Goal: Task Accomplishment & Management: Complete application form

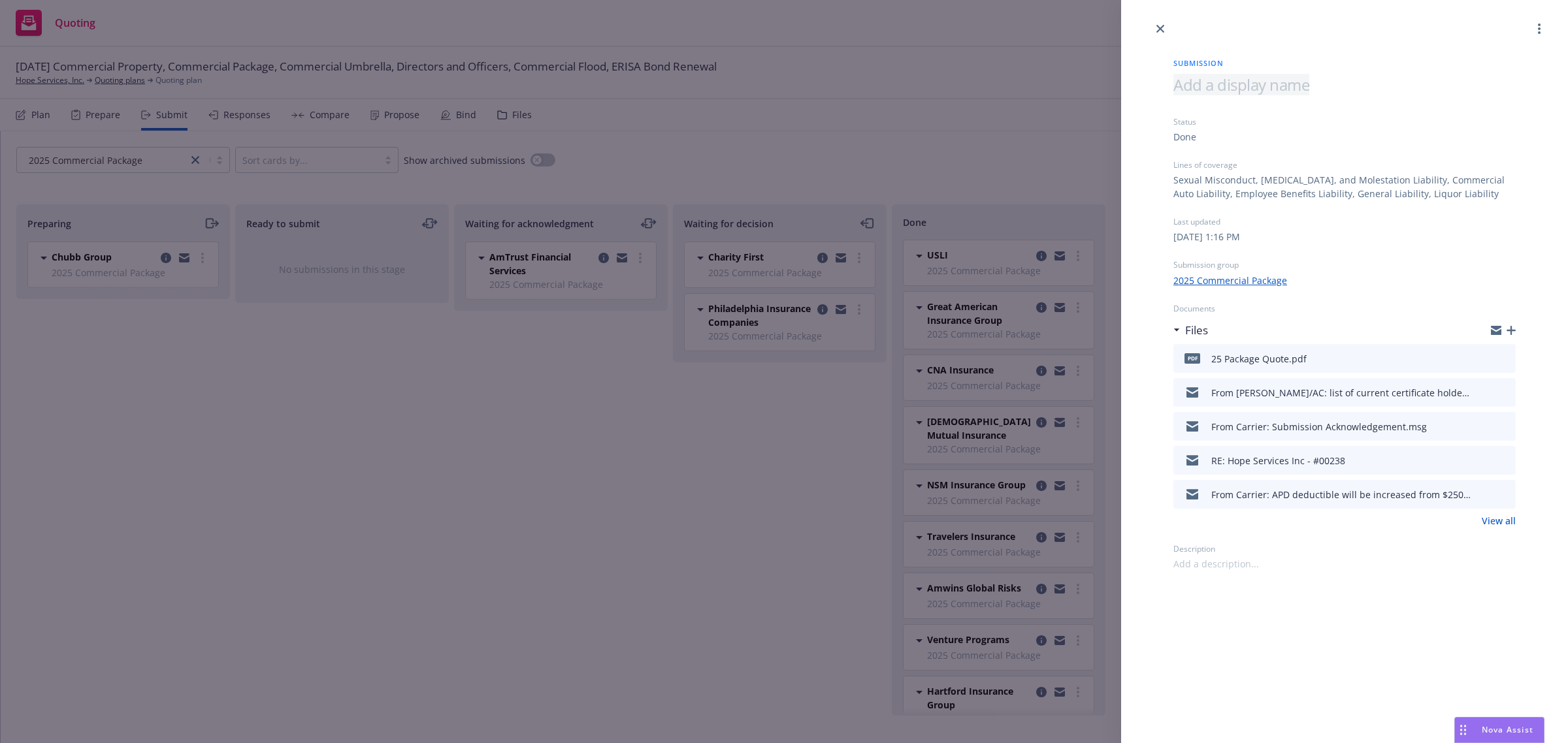
scroll to position [235, 0]
click at [1159, 25] on icon "close" at bounding box center [1160, 29] width 8 height 8
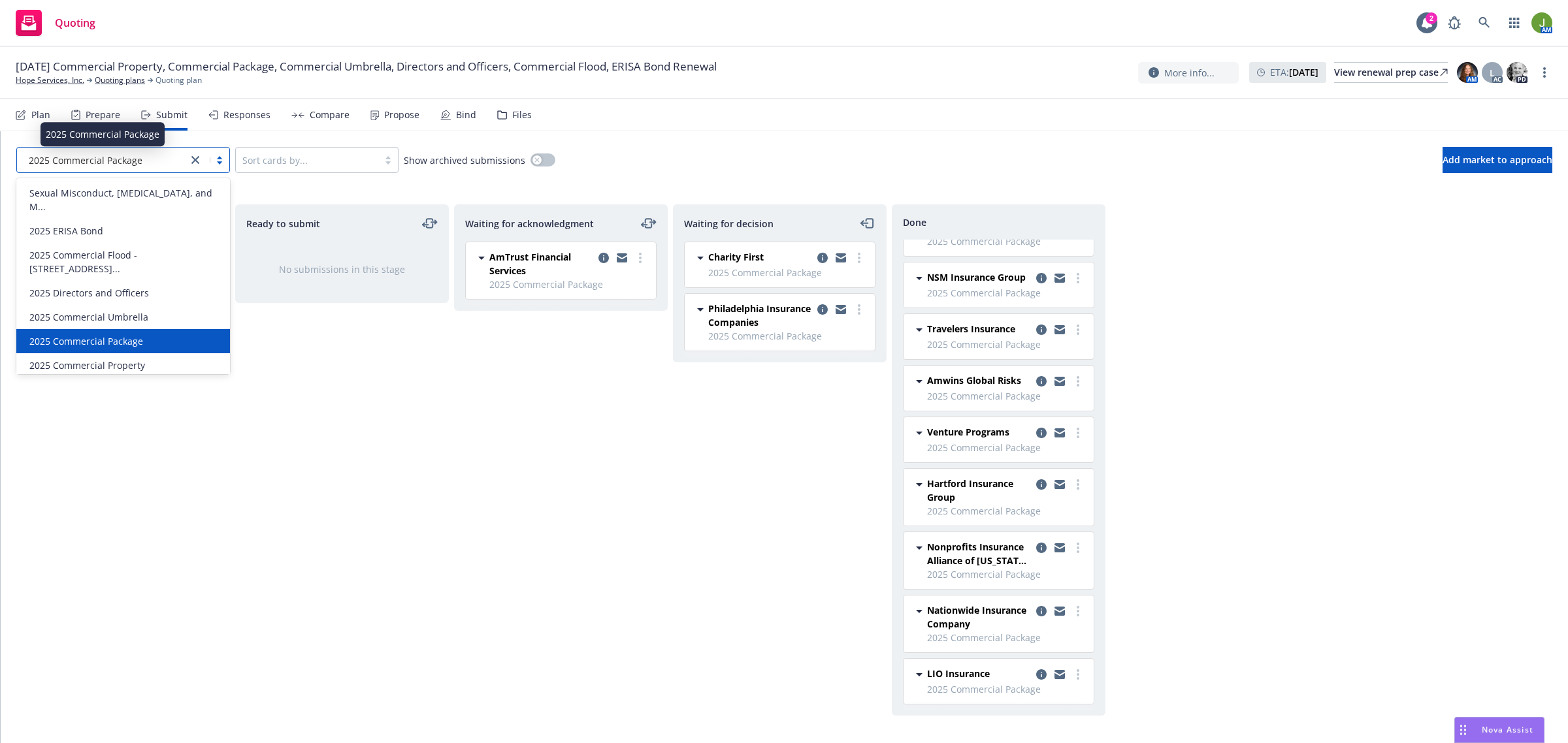
click at [106, 165] on span "2025 Commercial Package" at bounding box center [86, 160] width 114 height 14
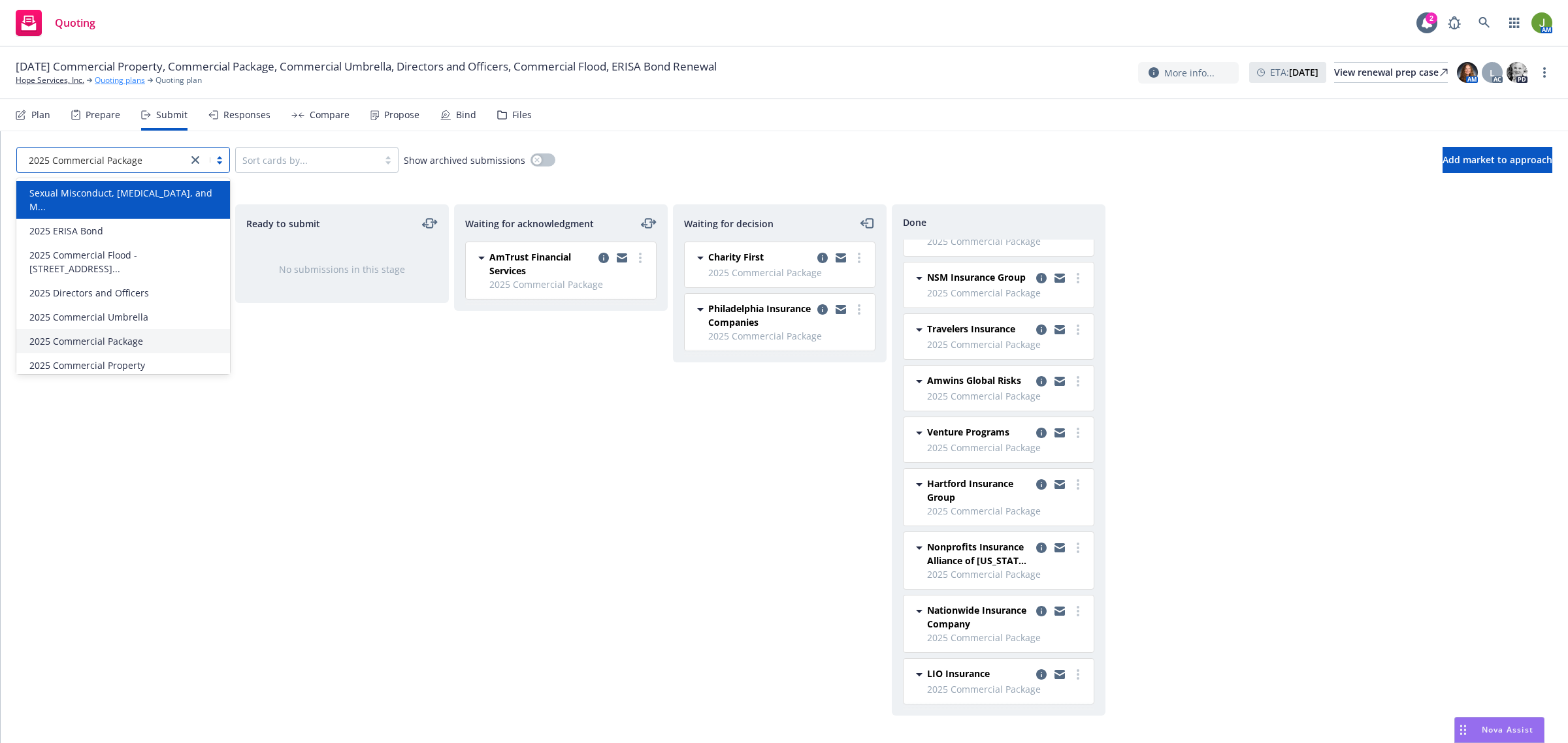
click at [128, 77] on link "Quoting plans" at bounding box center [120, 80] width 51 height 12
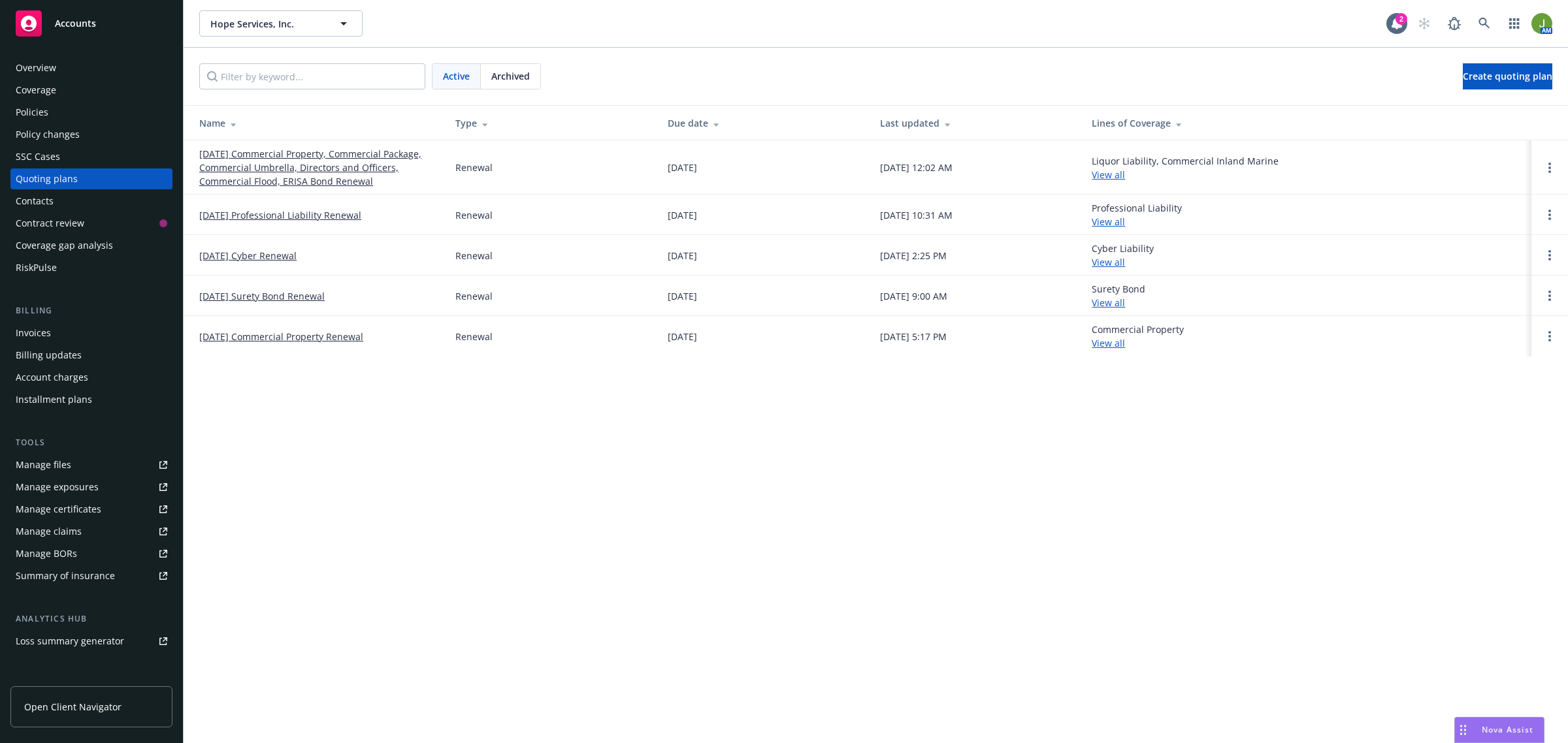
click at [238, 159] on link "[DATE] Commercial Property, Commercial Package, Commercial Umbrella, Directors …" at bounding box center [317, 167] width 235 height 41
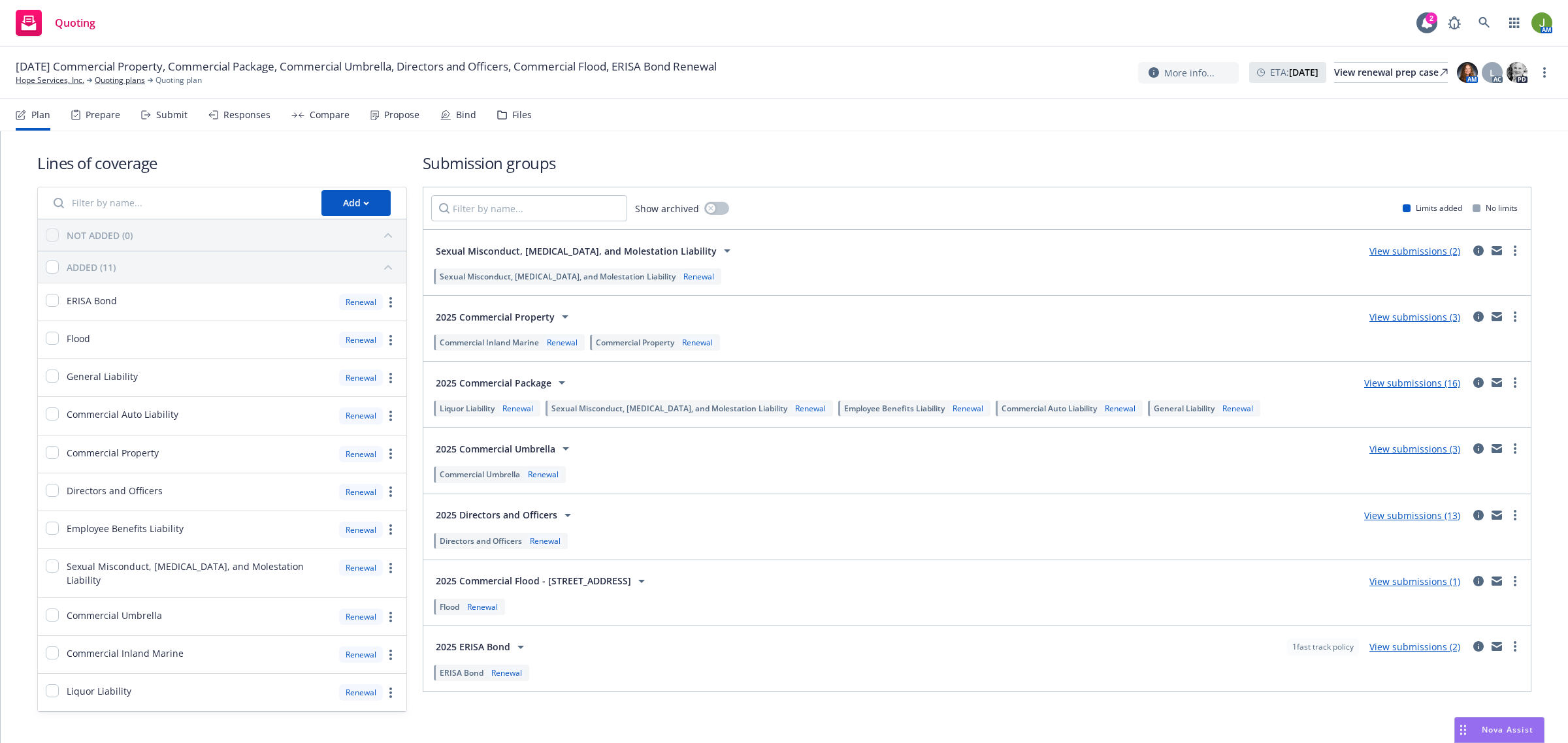
click at [1408, 244] on div "View submissions (2)" at bounding box center [1415, 251] width 107 height 16
click at [1415, 249] on link "View submissions (2)" at bounding box center [1415, 251] width 91 height 12
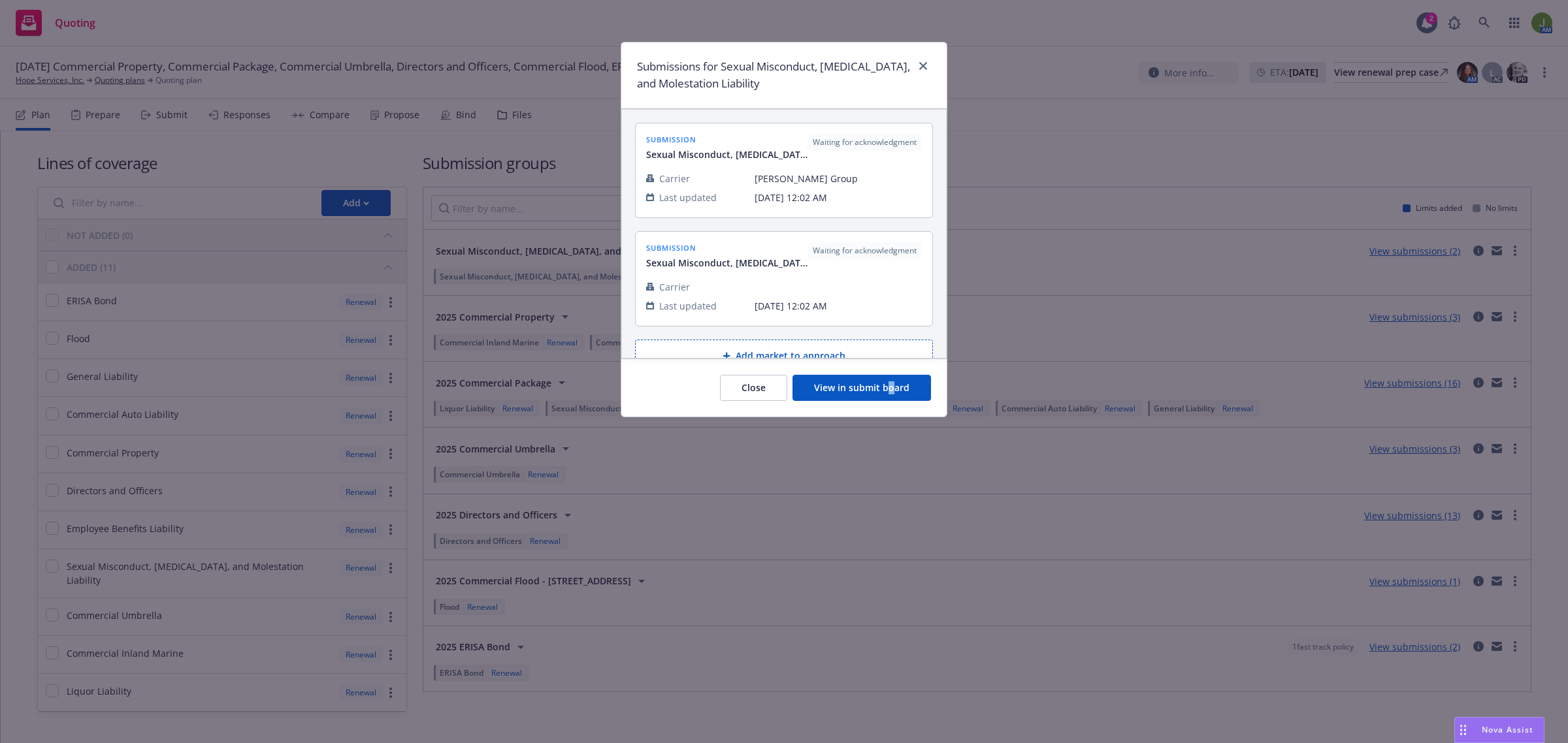
click at [890, 371] on div "Close View in submit board" at bounding box center [784, 387] width 325 height 58
click at [900, 382] on button "View in submit board" at bounding box center [861, 388] width 139 height 26
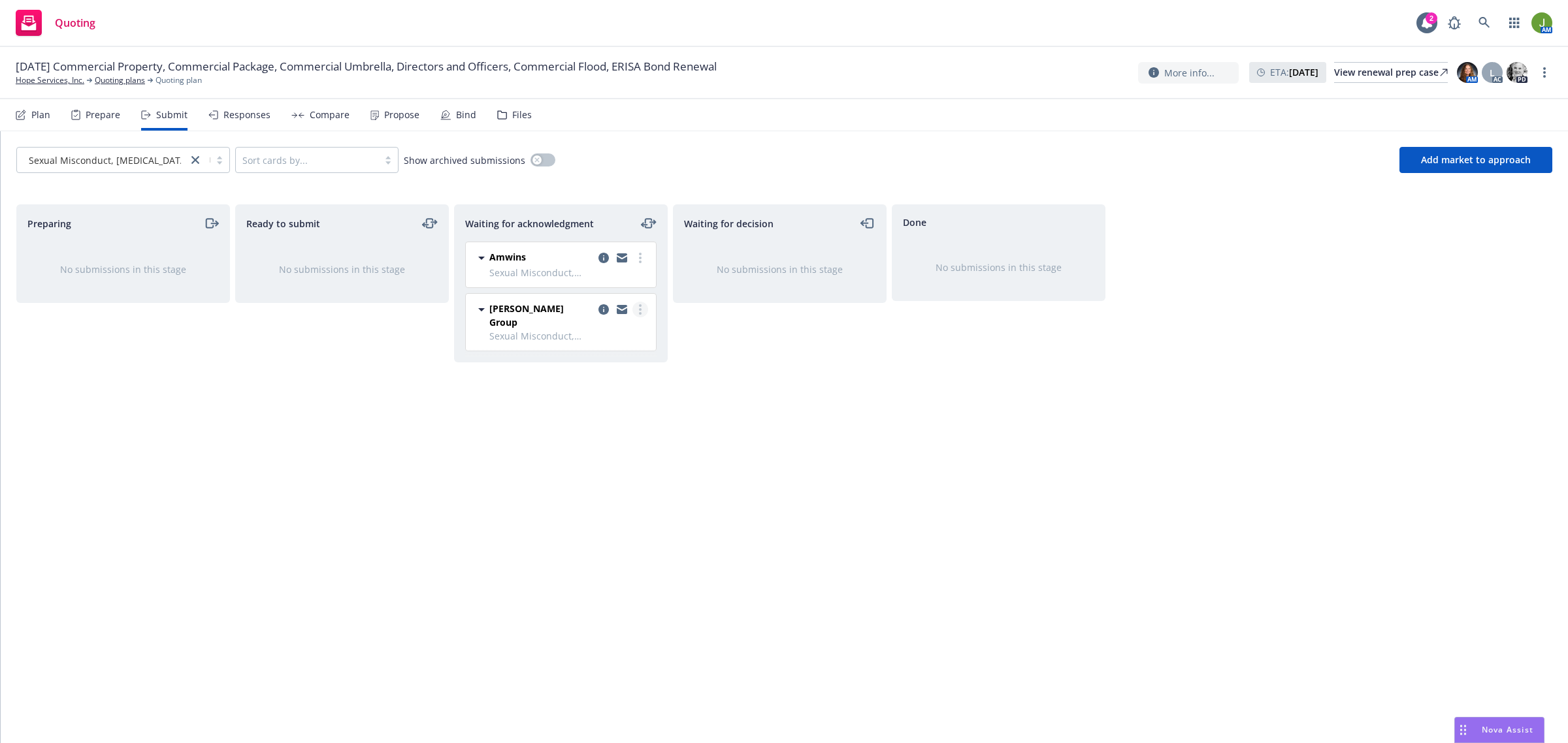
click at [644, 308] on link "more" at bounding box center [640, 310] width 16 height 16
click at [612, 422] on link "Add accepted decision" at bounding box center [581, 415] width 131 height 26
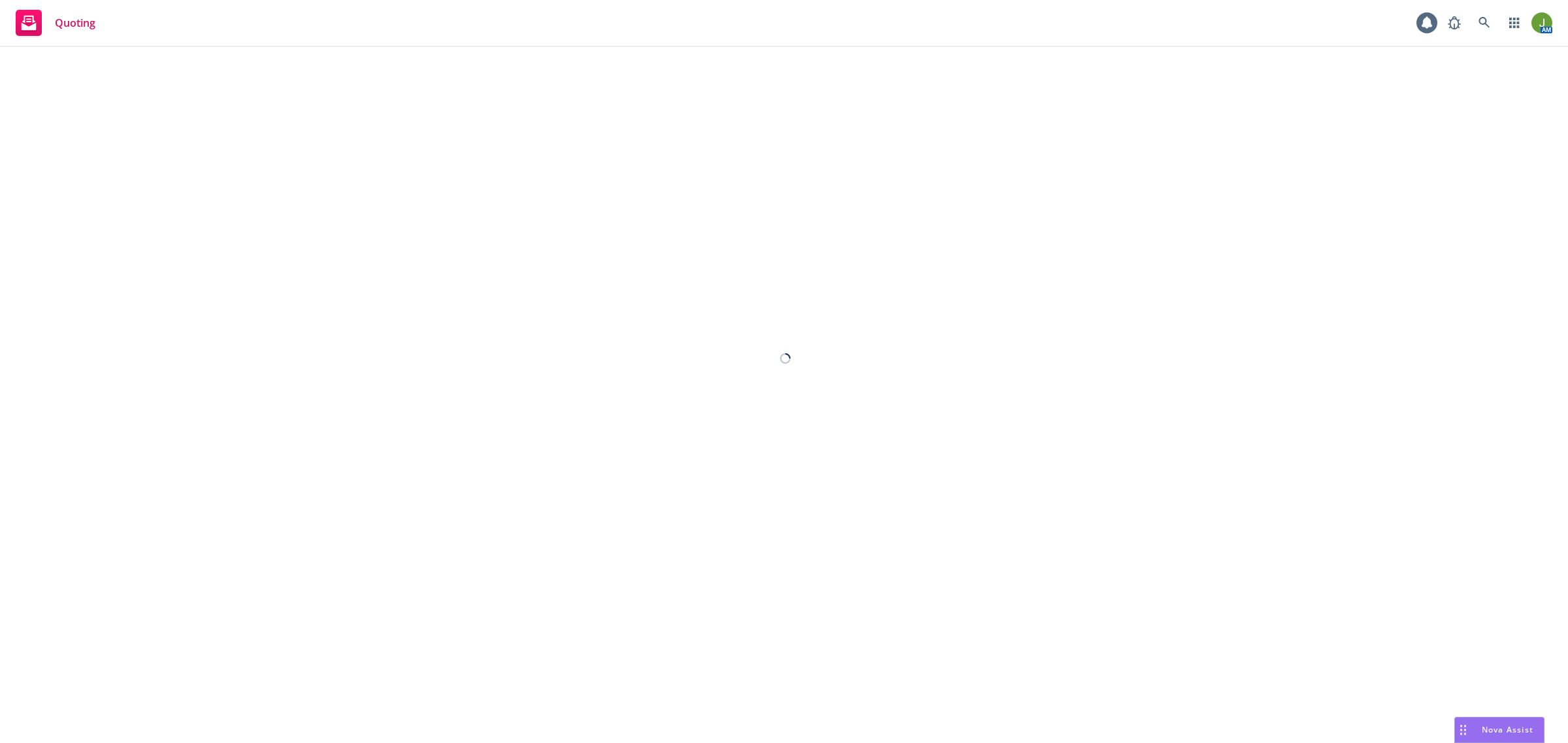
select select "12"
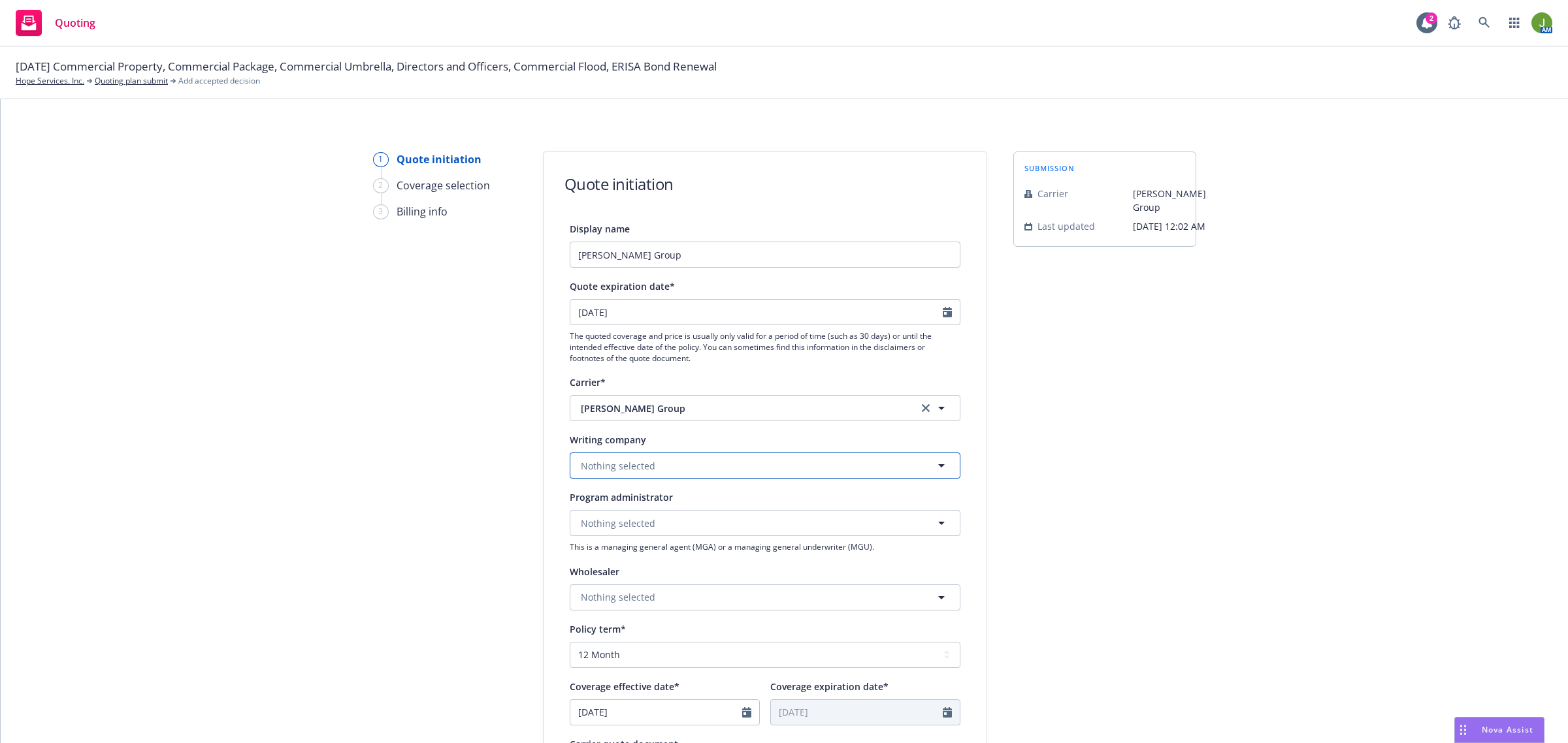
click at [602, 468] on span "Nothing selected" at bounding box center [618, 466] width 75 height 14
type input "[PERSON_NAME] excess"
click at [680, 491] on div "[PERSON_NAME] Excess and Surplus Insurance, Inc. Domestic - 17520" at bounding box center [765, 510] width 388 height 48
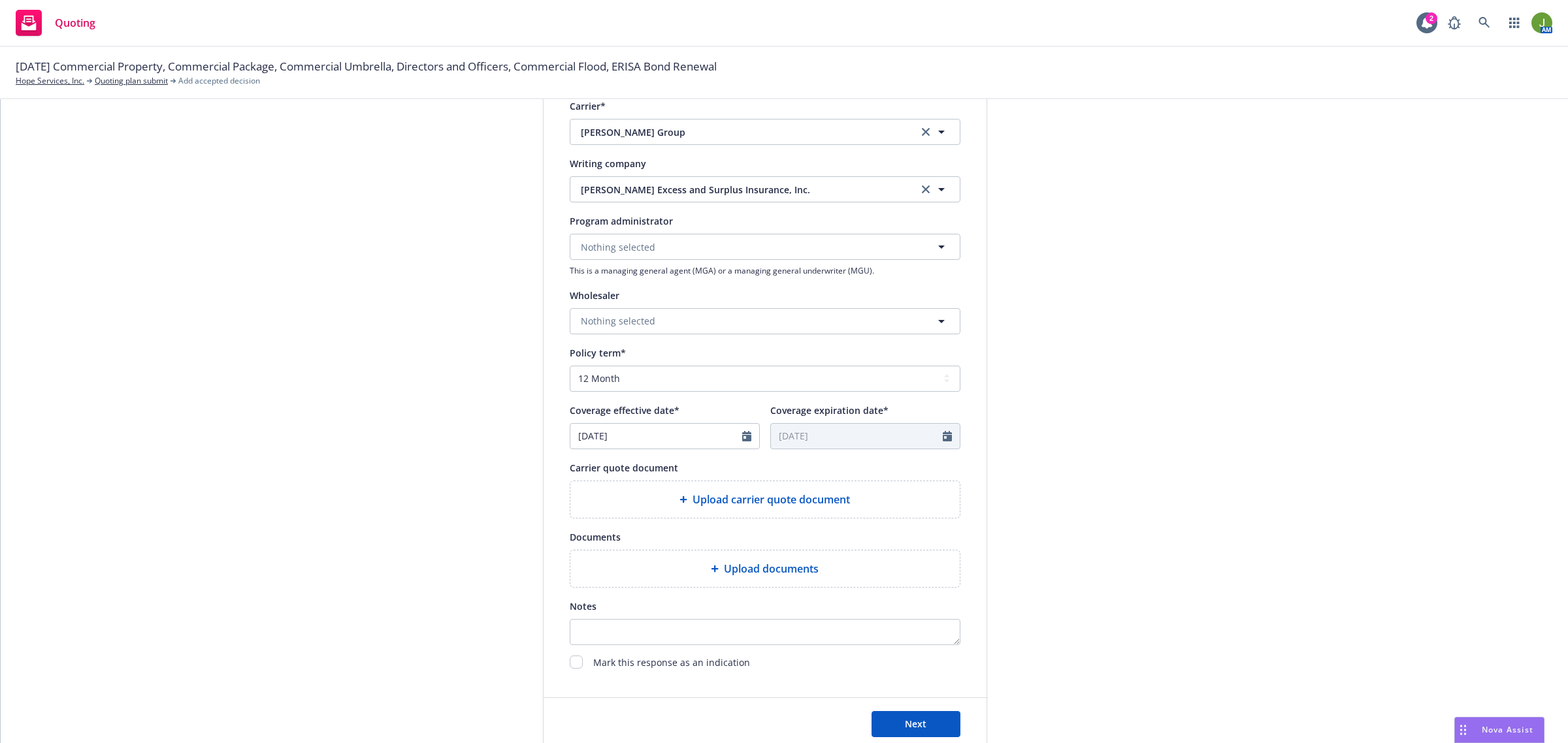
scroll to position [327, 0]
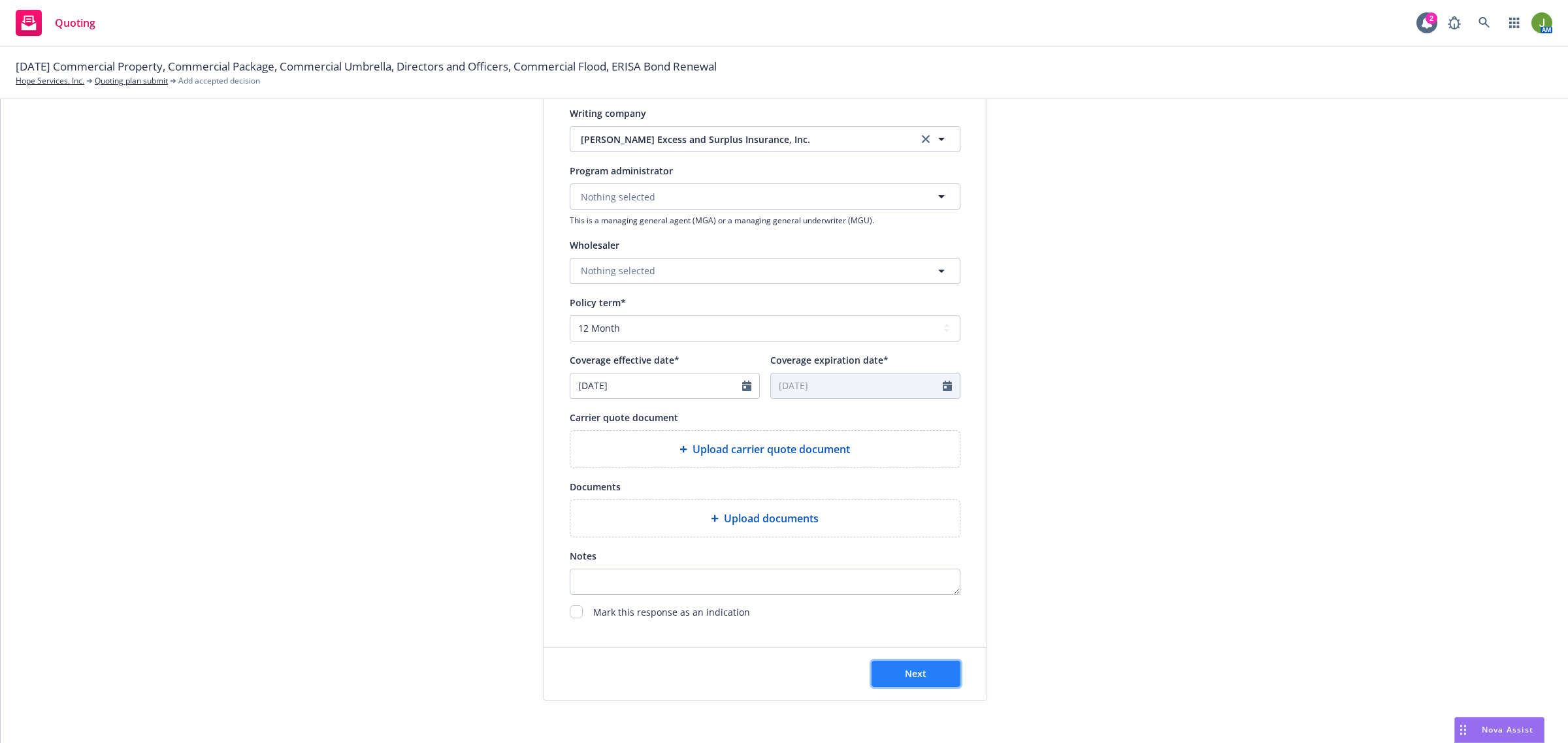
click at [903, 681] on button "Next" at bounding box center [916, 675] width 89 height 26
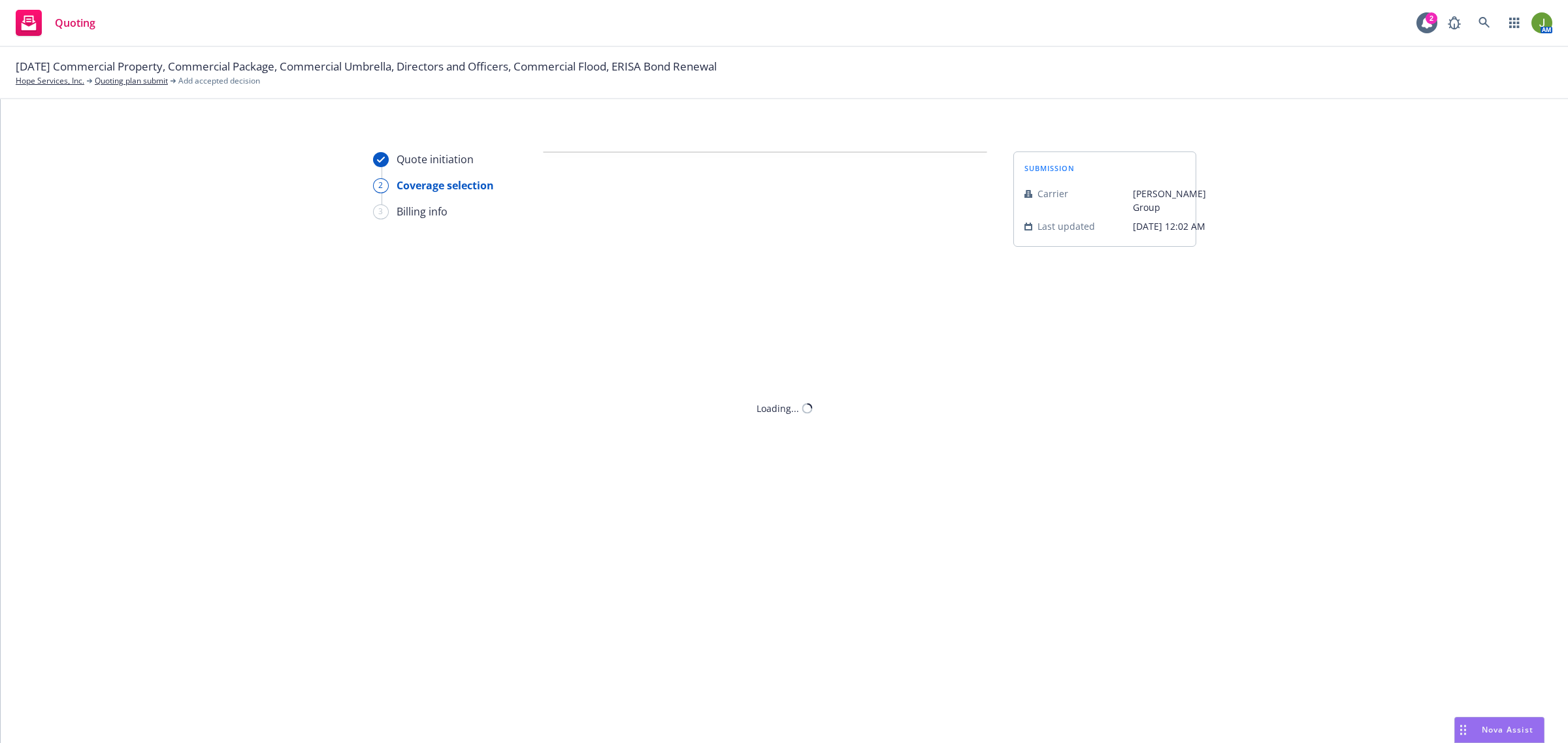
scroll to position [0, 0]
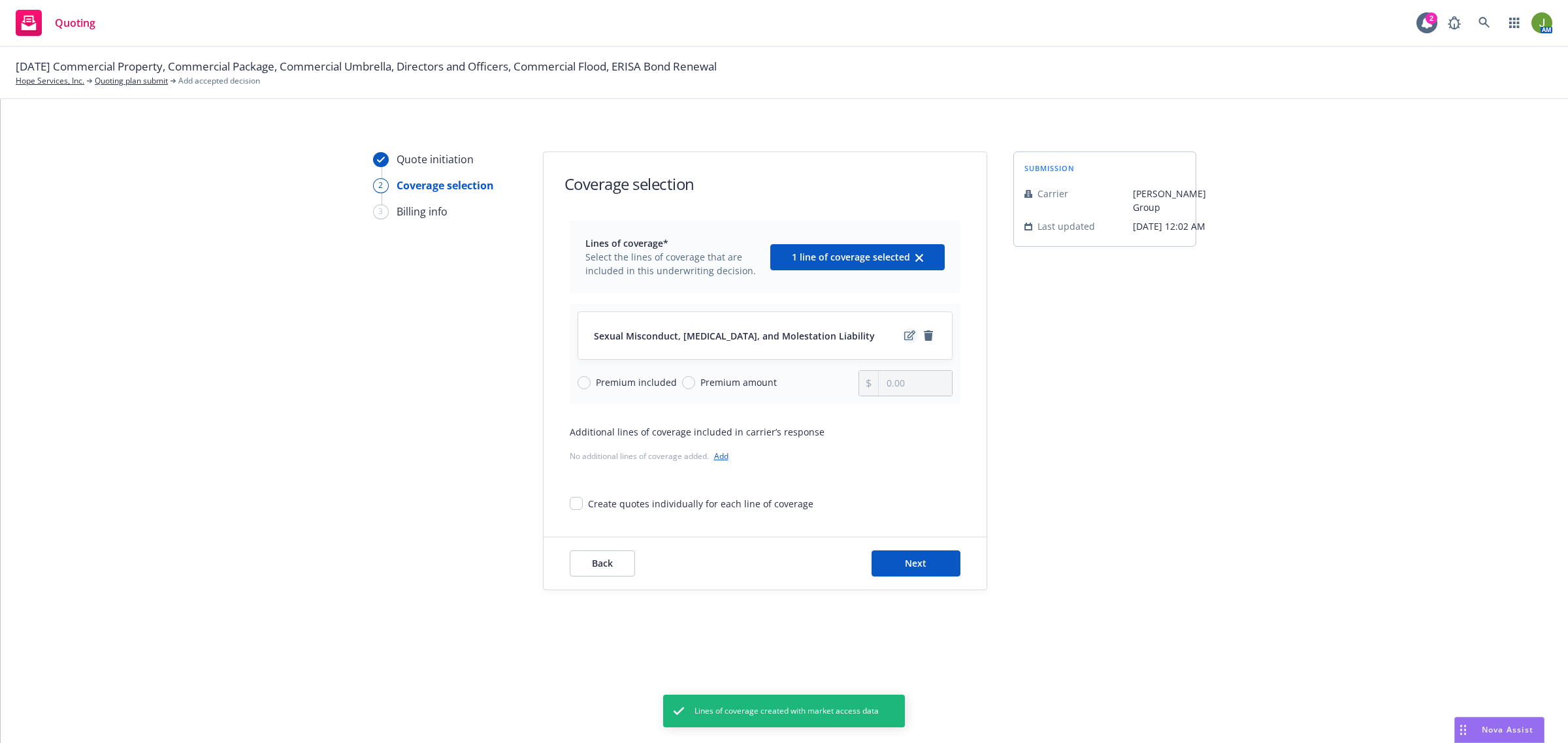
click at [912, 336] on icon "edit" at bounding box center [910, 335] width 11 height 10
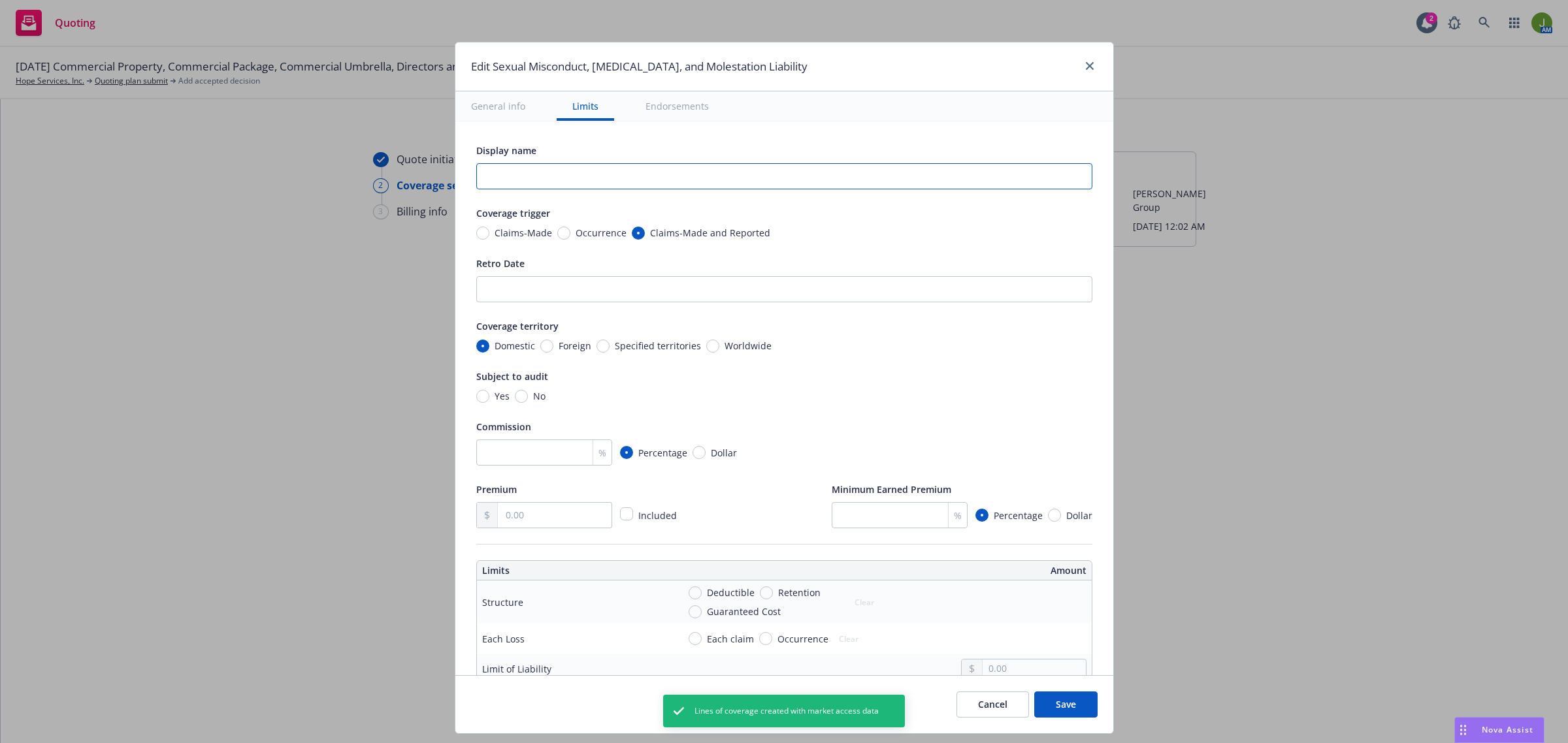
click at [543, 180] on input "text" at bounding box center [784, 177] width 616 height 26
type textarea "x"
type input "E"
type textarea "x"
type input "Ex"
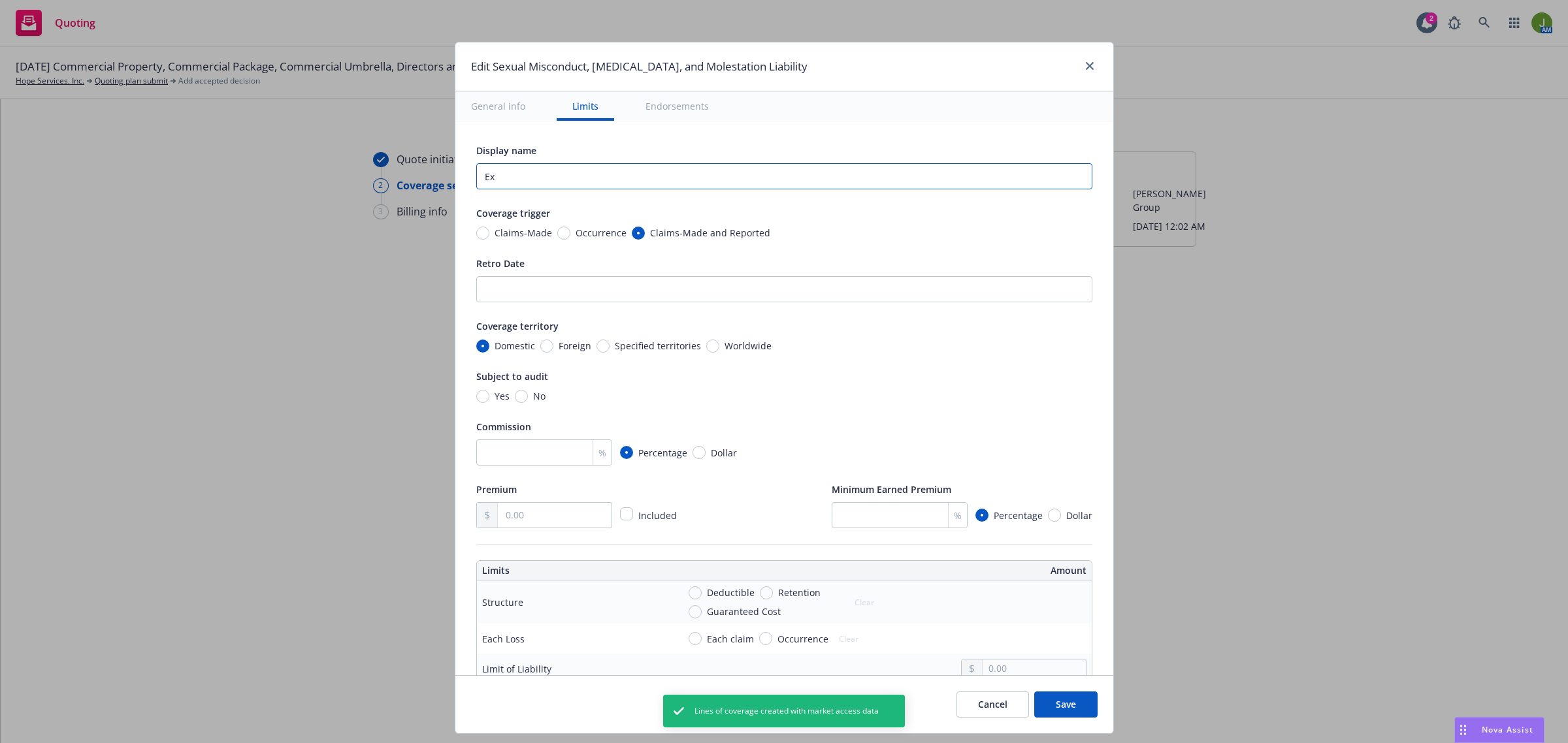
type textarea "x"
type input "Exc"
type textarea "x"
type input "Exce"
type textarea "x"
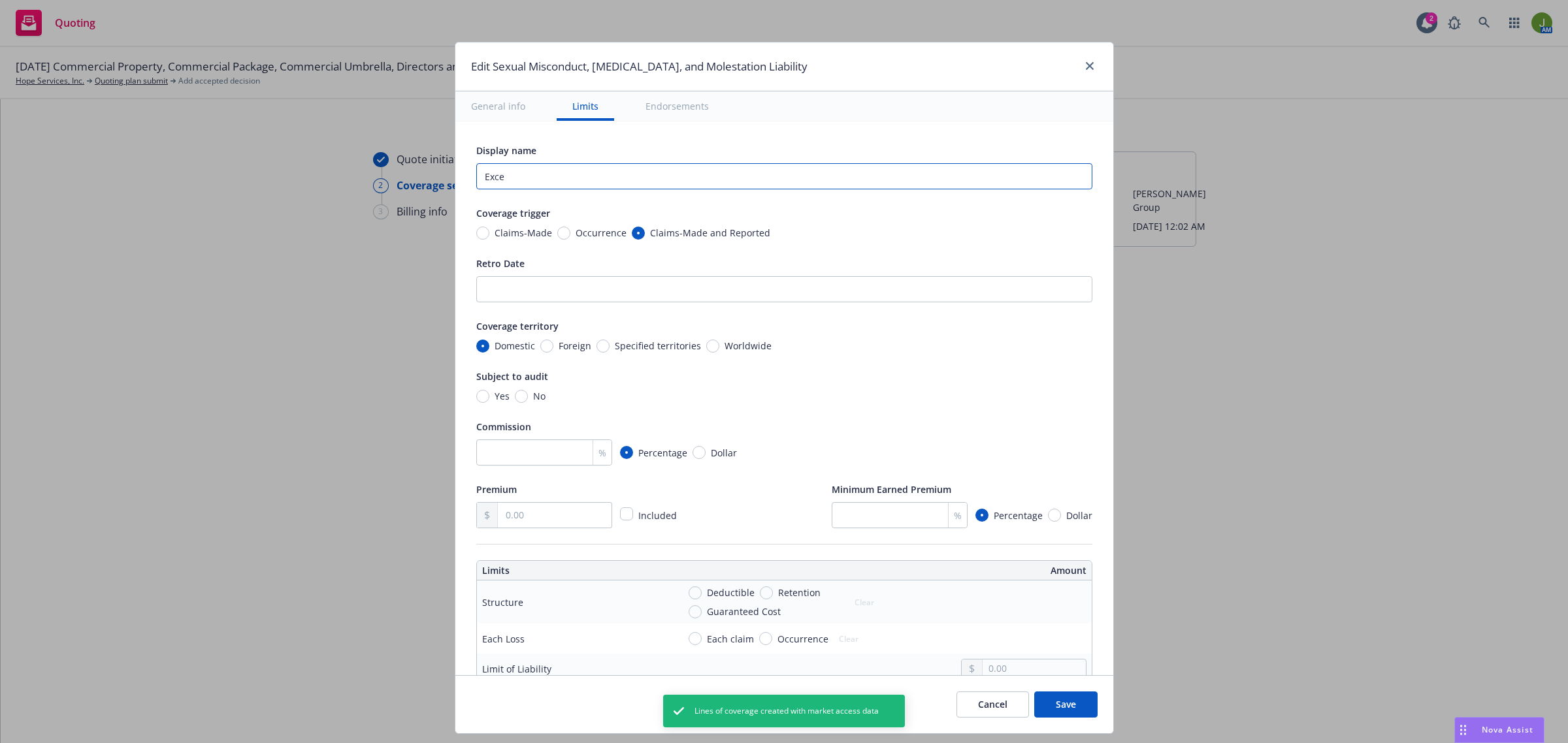
type input "Exces"
type textarea "x"
type input "Excess"
type textarea "x"
type input "Excess"
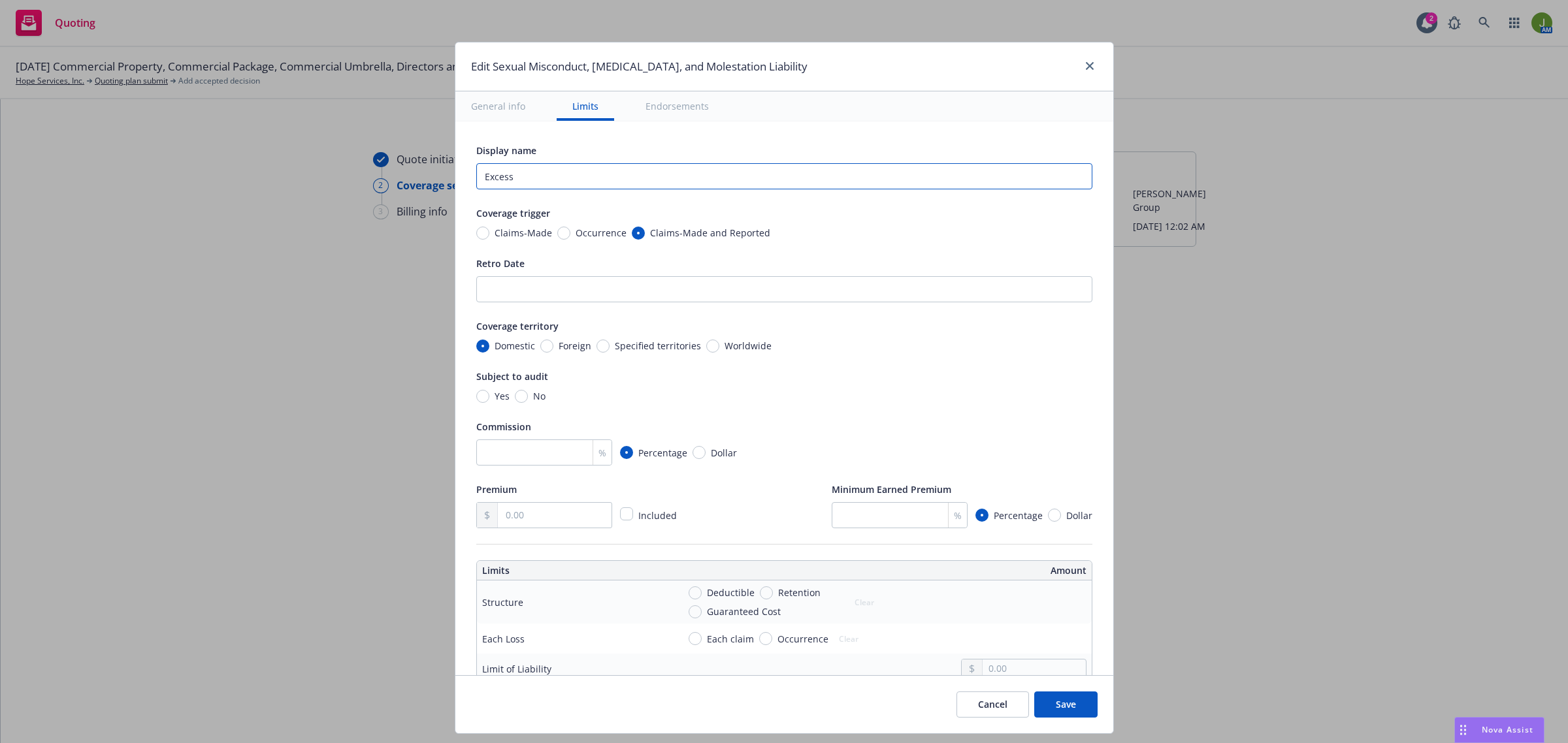
type textarea "x"
type input "Excess A"
type textarea "x"
type input "Excess Ab"
type textarea "x"
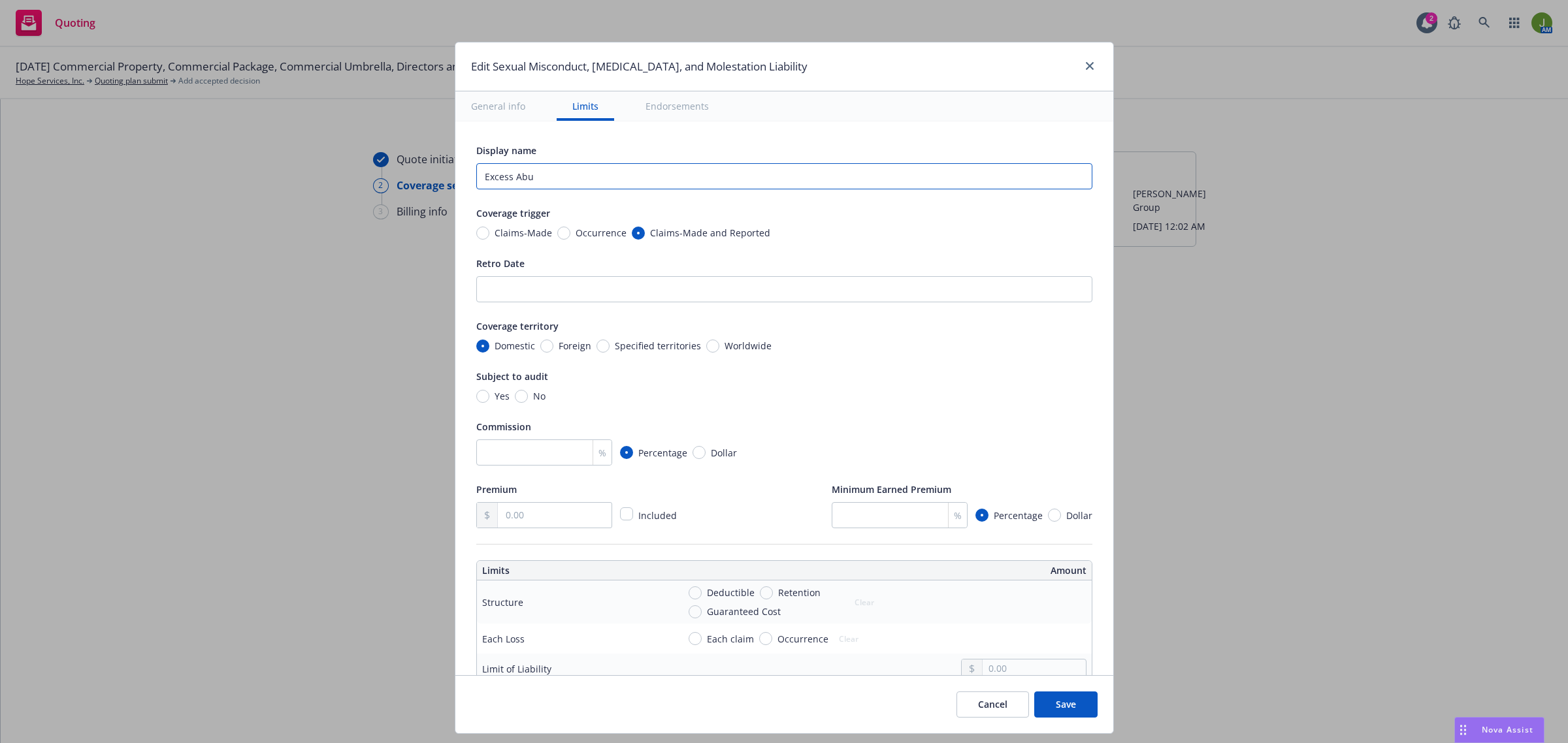
type input "Excess Abus"
type textarea "x"
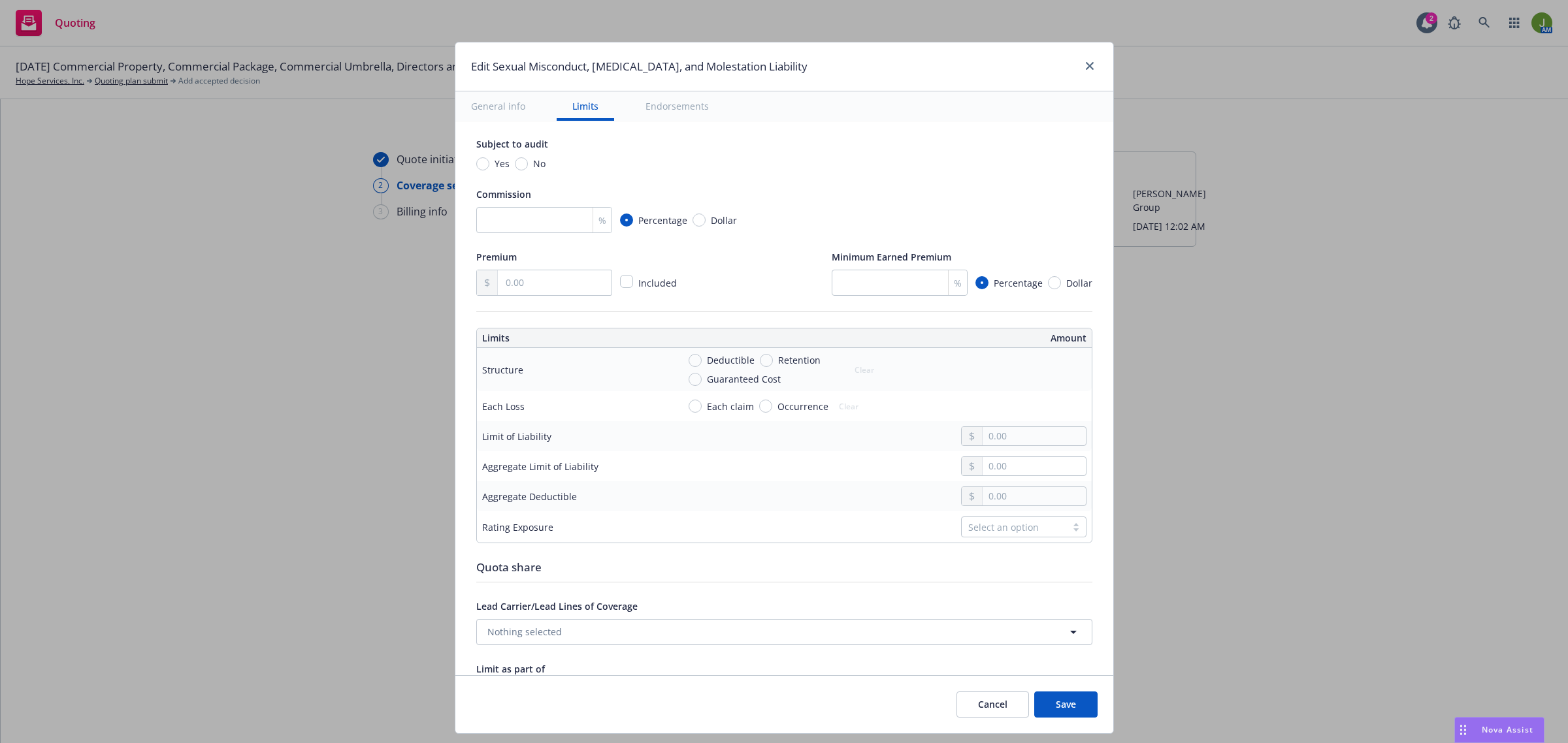
scroll to position [245, 0]
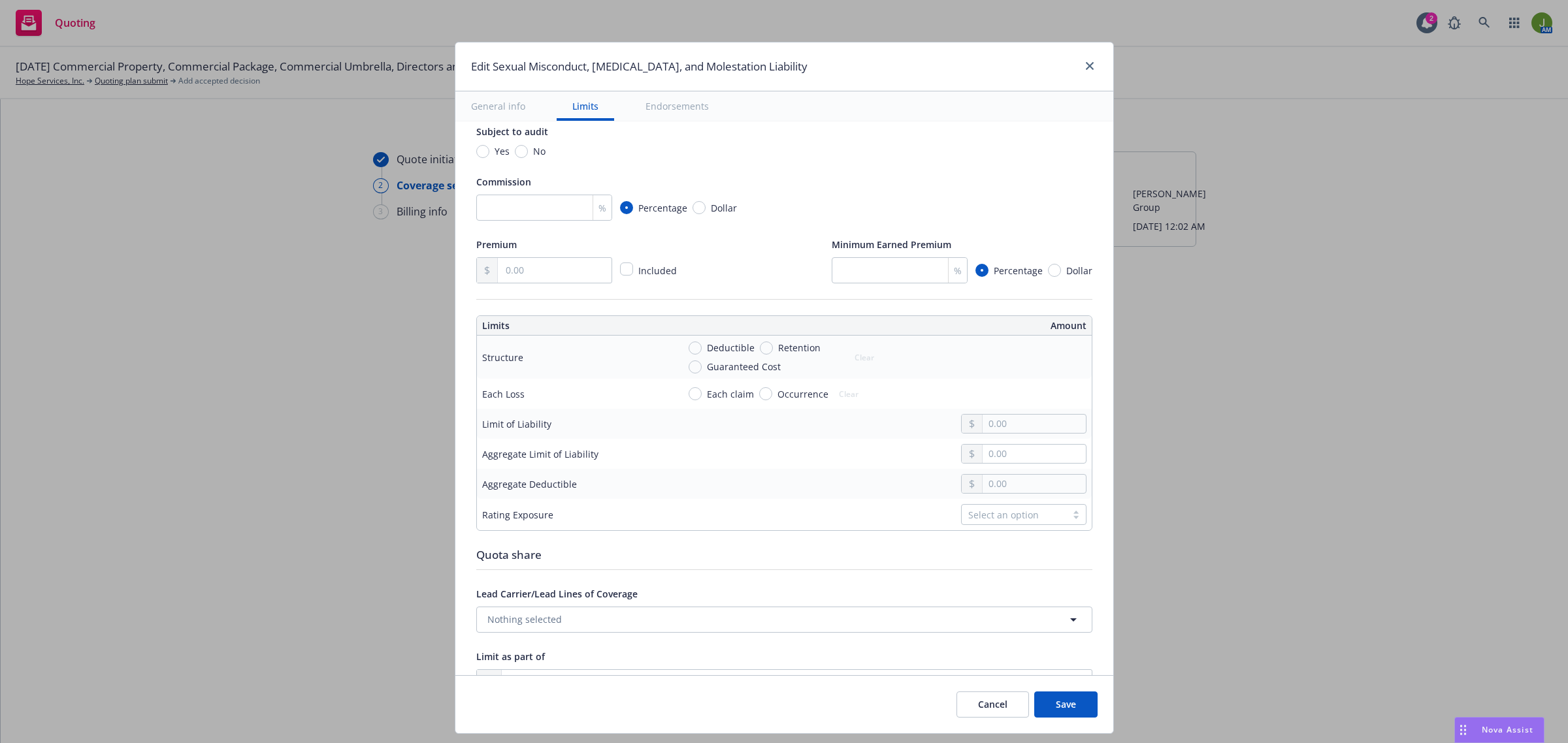
type input "Excess Abuse"
click at [1028, 426] on input "text" at bounding box center [1034, 424] width 103 height 19
type input "1,000,000.00"
type textarea "x"
click at [995, 437] on td "1,000,000.00" at bounding box center [882, 424] width 419 height 30
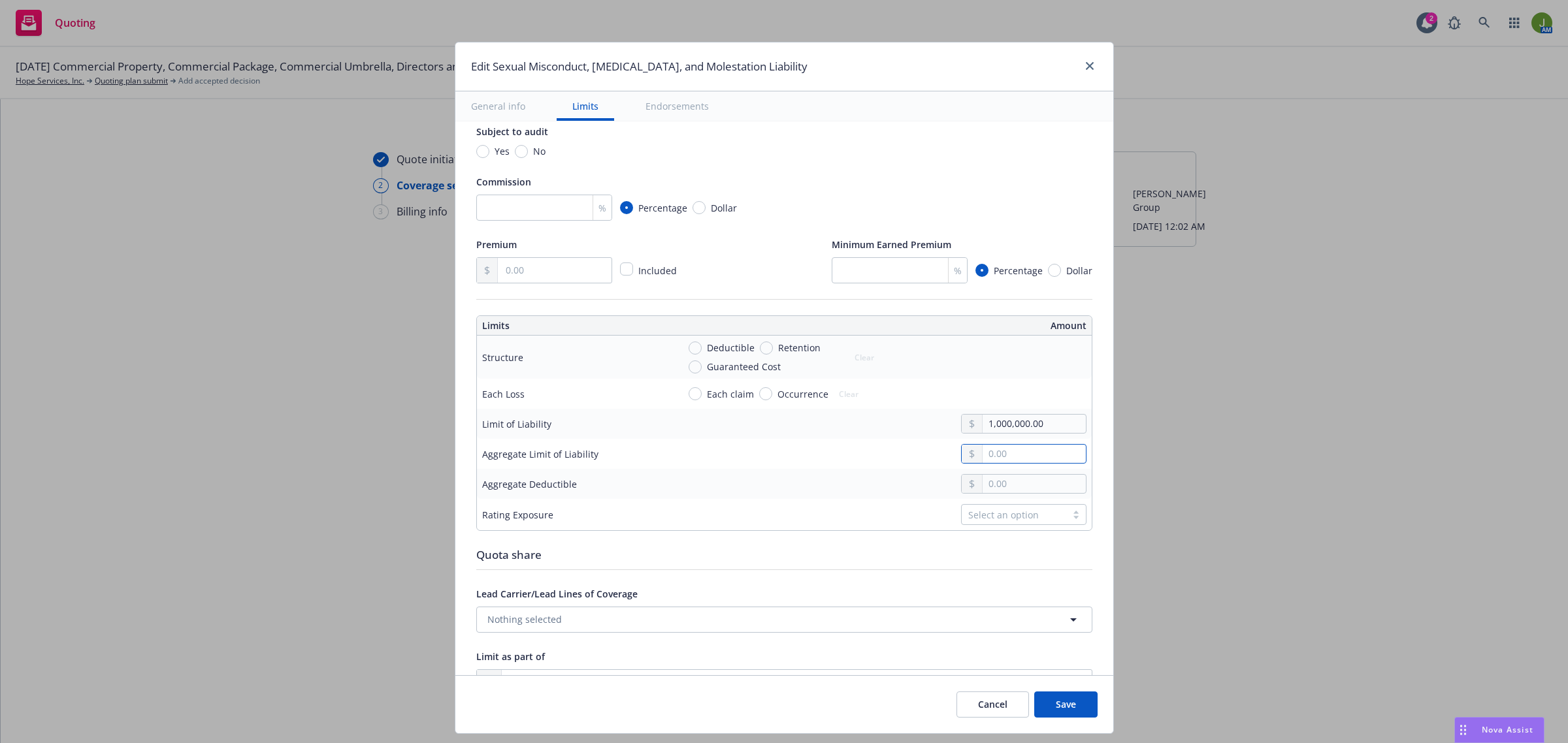
click at [991, 452] on input "text" at bounding box center [1034, 454] width 103 height 19
type input "1,000,000.00"
type textarea "x"
click at [689, 349] on input "Deductible" at bounding box center [695, 348] width 13 height 13
radio input "true"
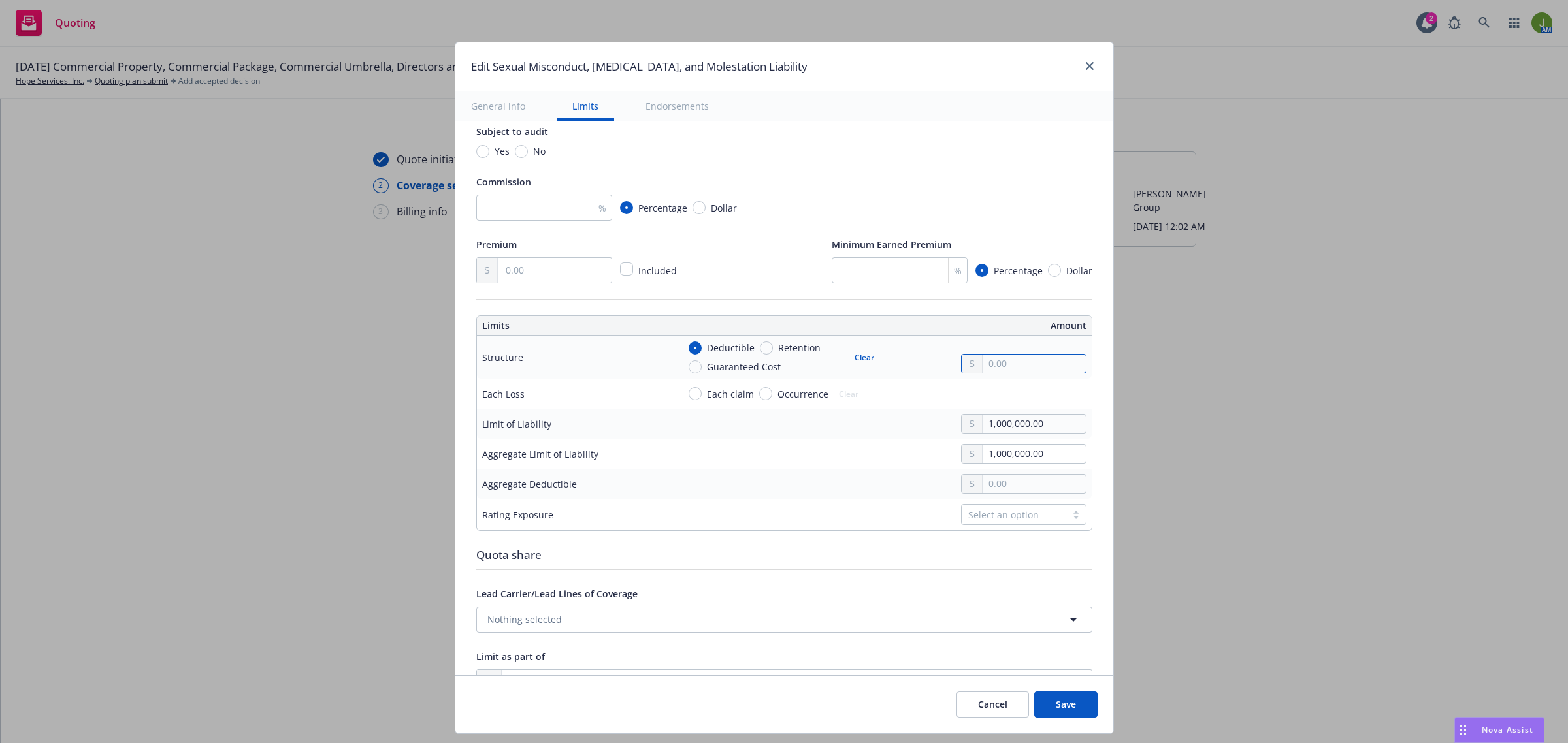
click at [1011, 367] on input "text" at bounding box center [1034, 364] width 103 height 19
type textarea "x"
type input "3.00"
type textarea "x"
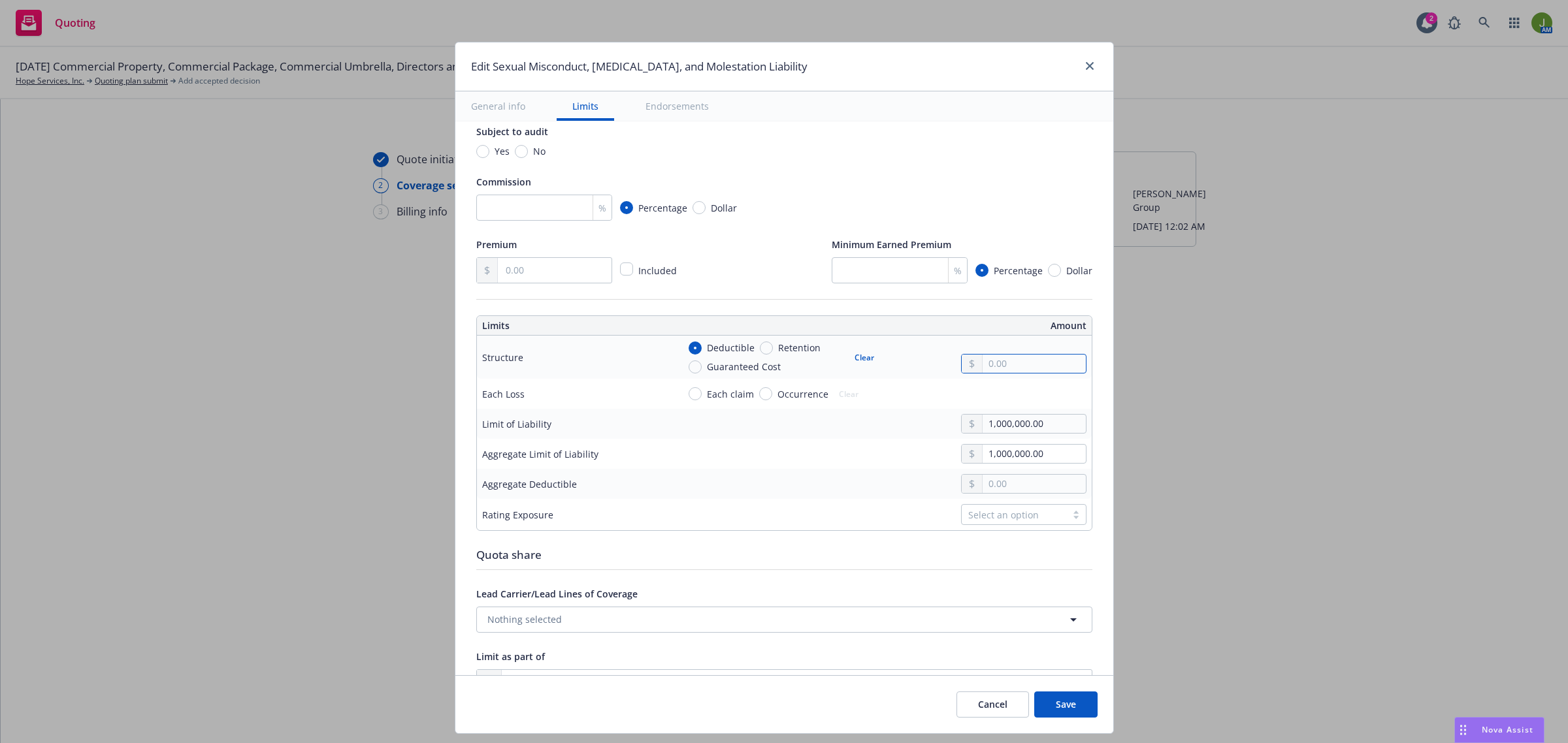
type input "5.00"
type textarea "x"
type input "50.00"
type textarea "x"
type input "500.00"
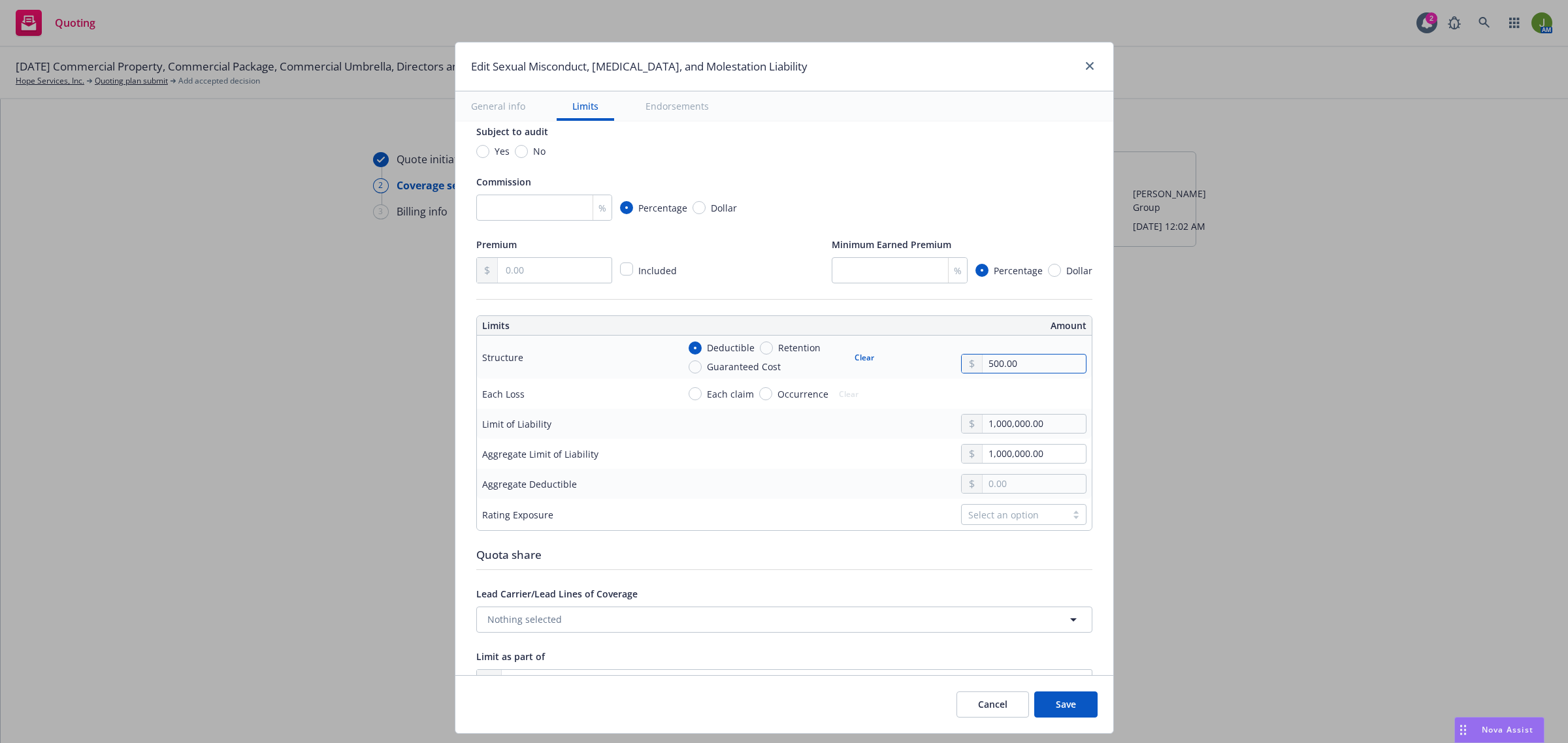
type textarea "x"
type input "5,000.00"
type textarea "x"
type input "50,000.00"
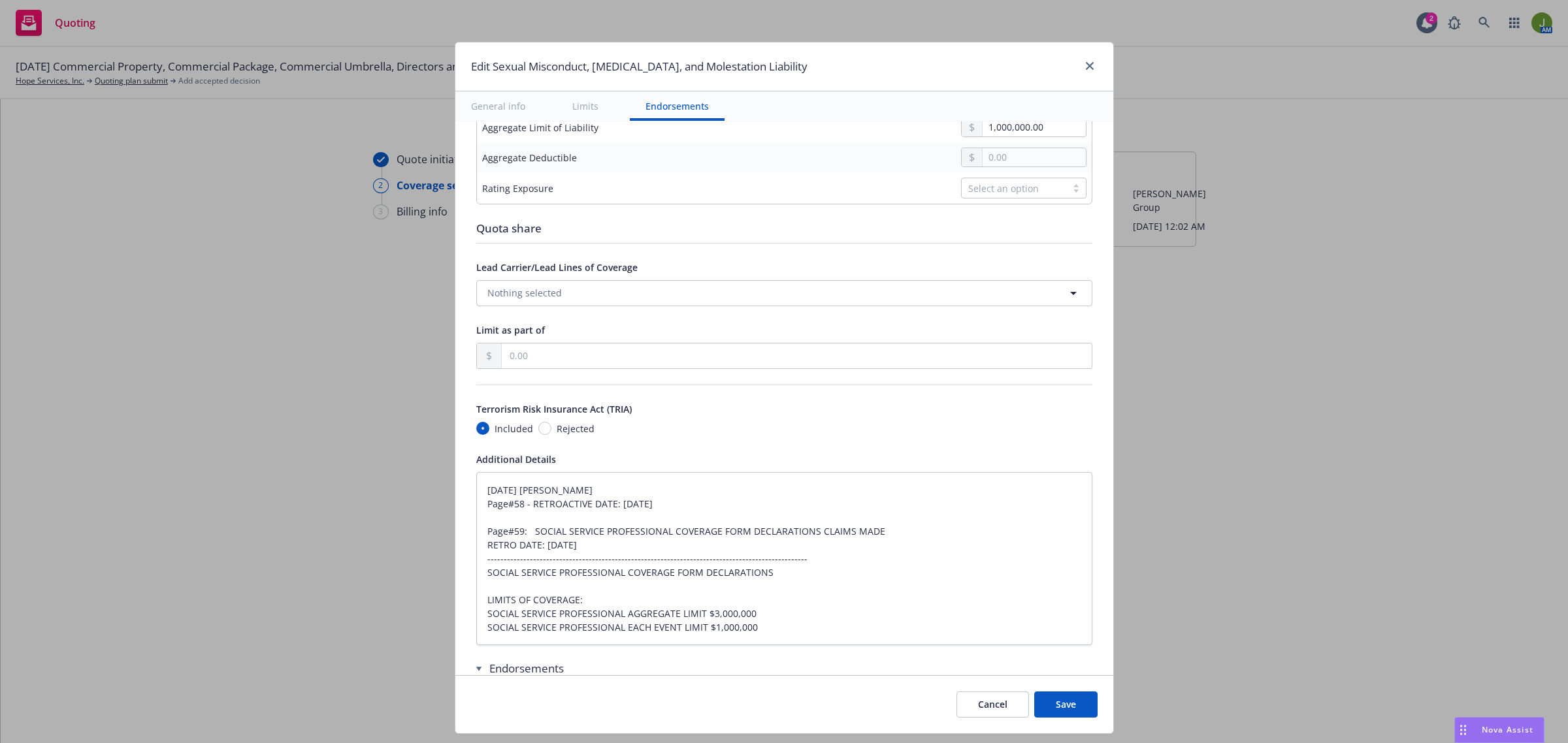
scroll to position [654, 0]
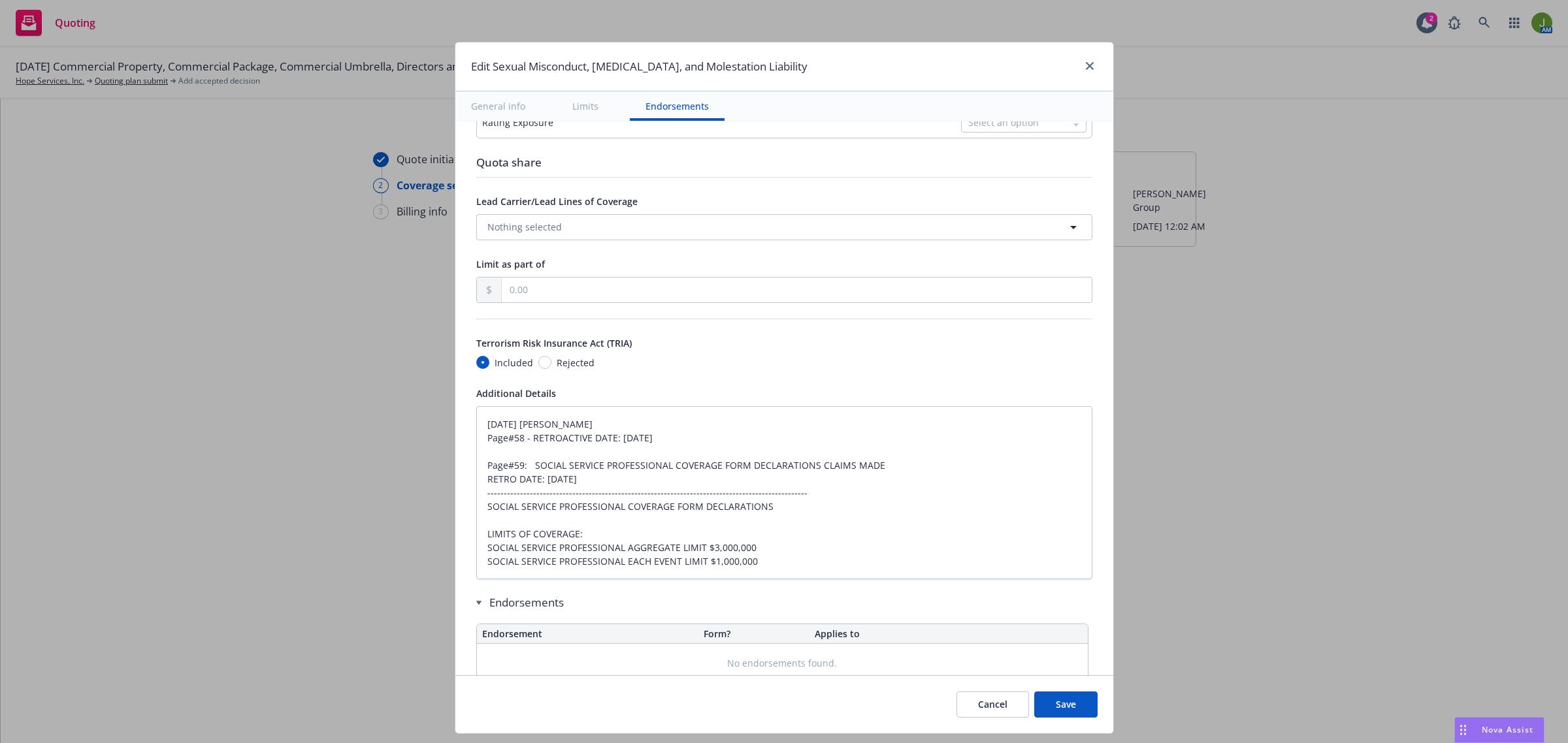
type textarea "x"
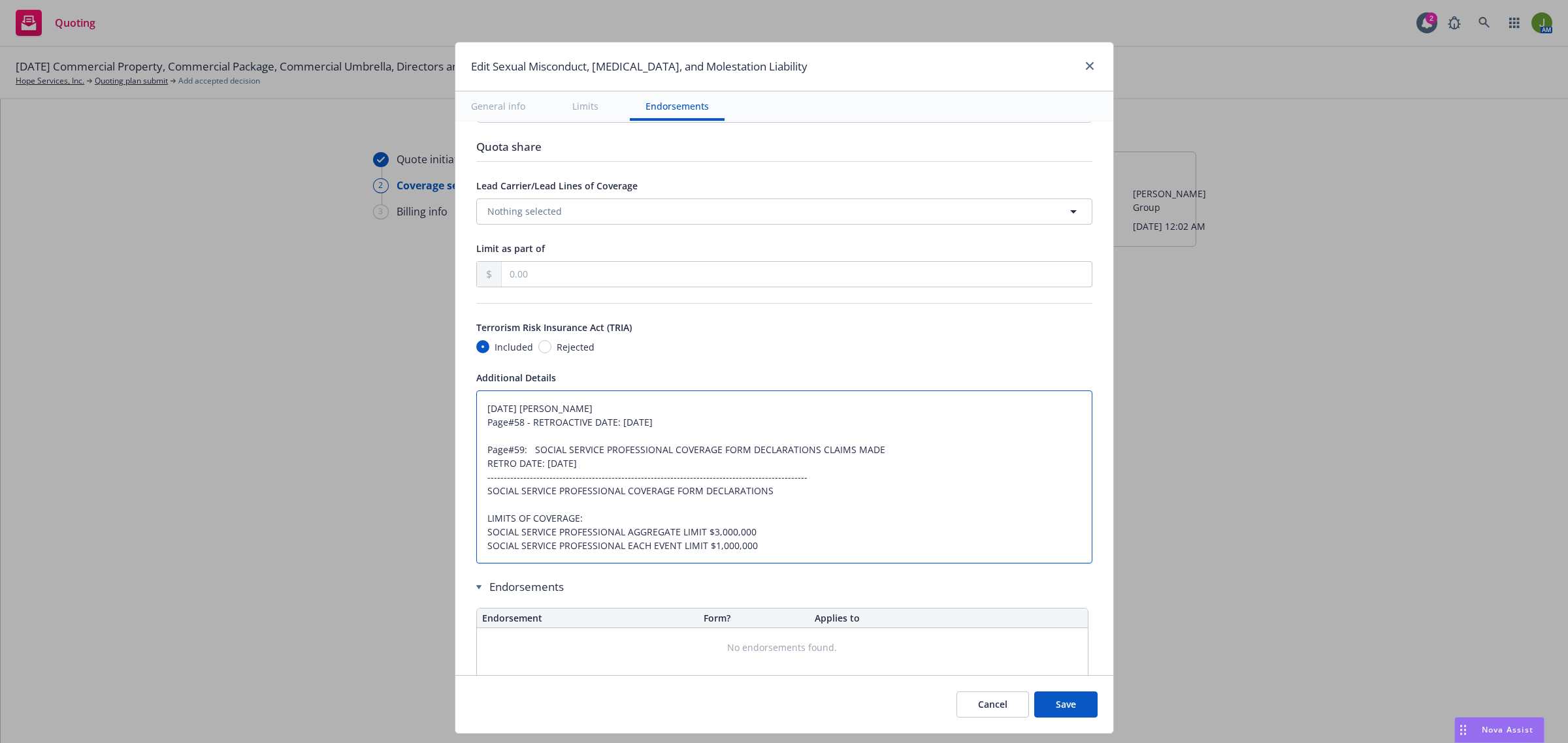
drag, startPoint x: 474, startPoint y: 406, endPoint x: 913, endPoint y: 572, distance: 469.3
click at [913, 572] on div "Display name Excess Abuse Coverage trigger Claims-Made Occurrence Claims-Made a…" at bounding box center [784, 99] width 616 height 1221
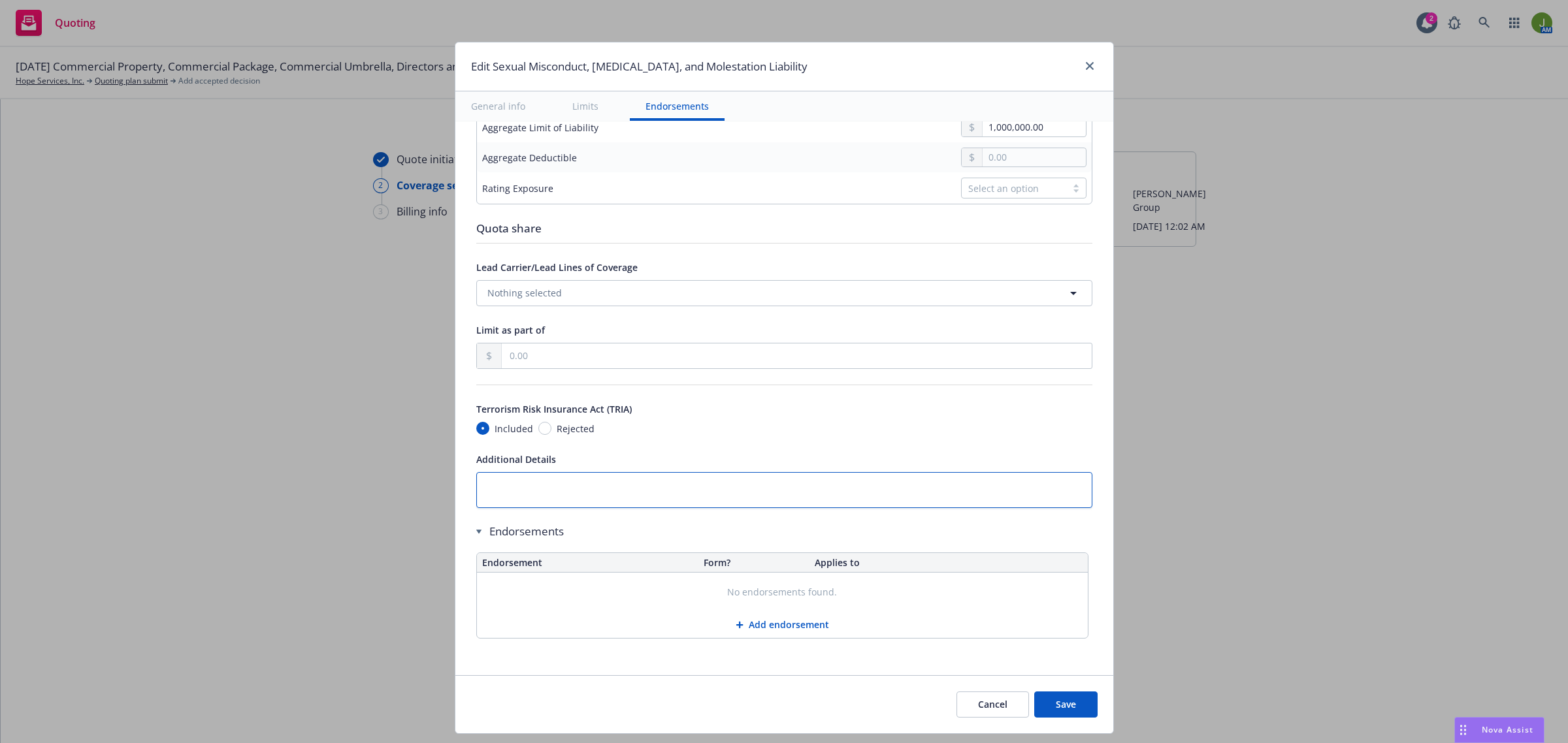
scroll to position [573, 0]
click at [1064, 710] on button "Save" at bounding box center [1065, 705] width 63 height 26
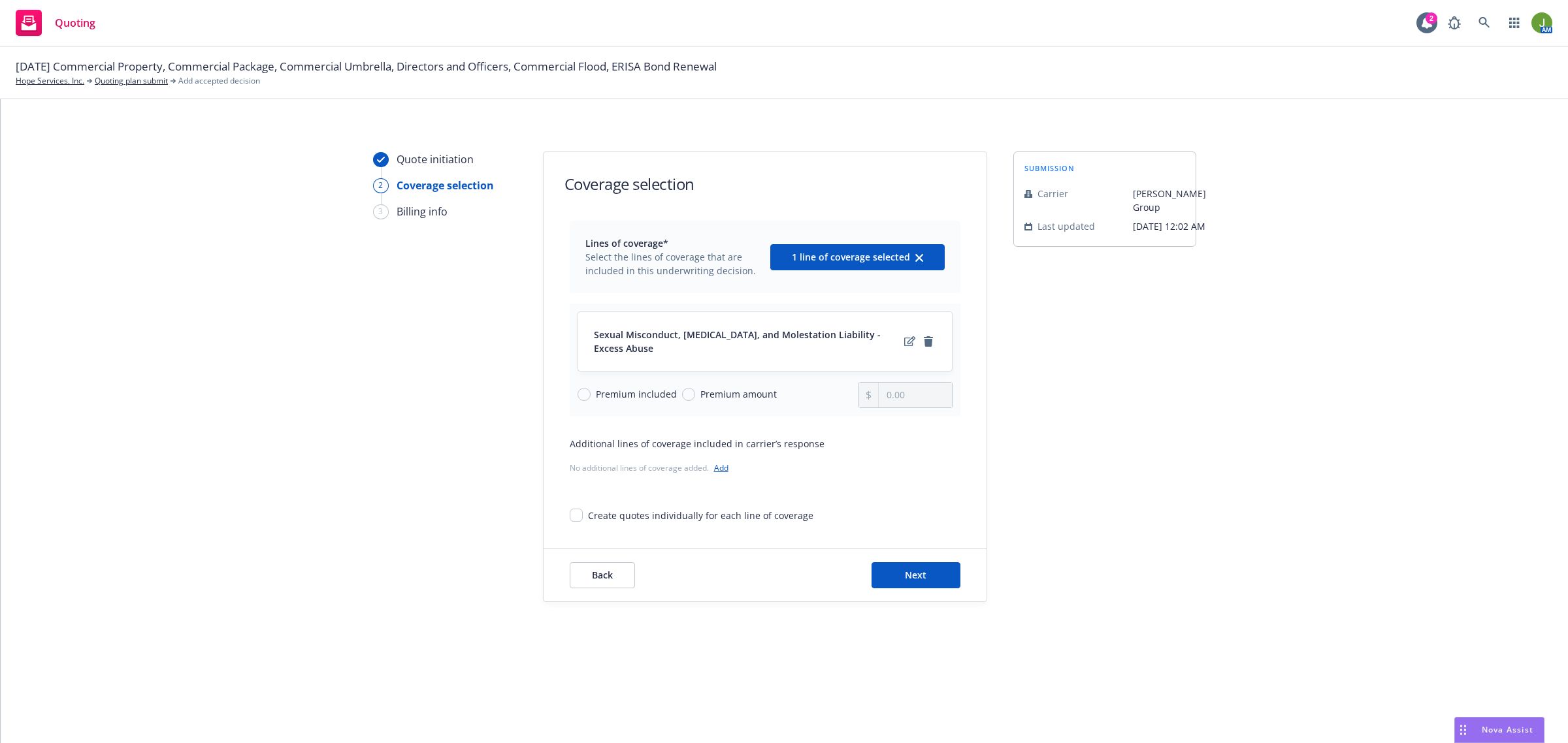
click at [695, 400] on span "Premium amount" at bounding box center [735, 394] width 82 height 14
click at [694, 400] on input "Premium amount" at bounding box center [688, 394] width 13 height 13
radio input "true"
drag, startPoint x: 892, startPoint y: 391, endPoint x: 939, endPoint y: 425, distance: 58.0
click at [893, 392] on input "0.00" at bounding box center [914, 395] width 72 height 25
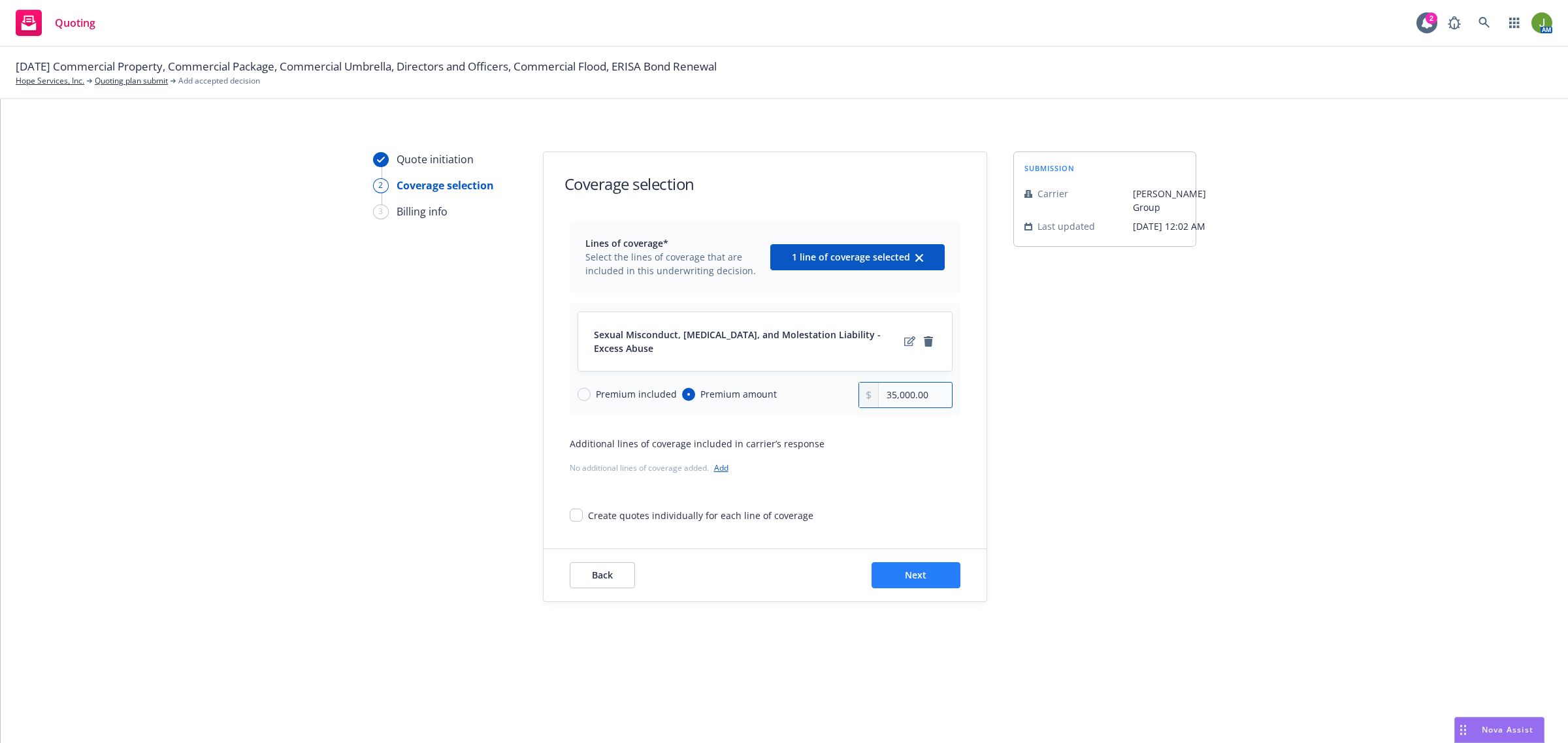
type input "35,000.00"
click at [897, 568] on button "Next" at bounding box center [916, 576] width 89 height 26
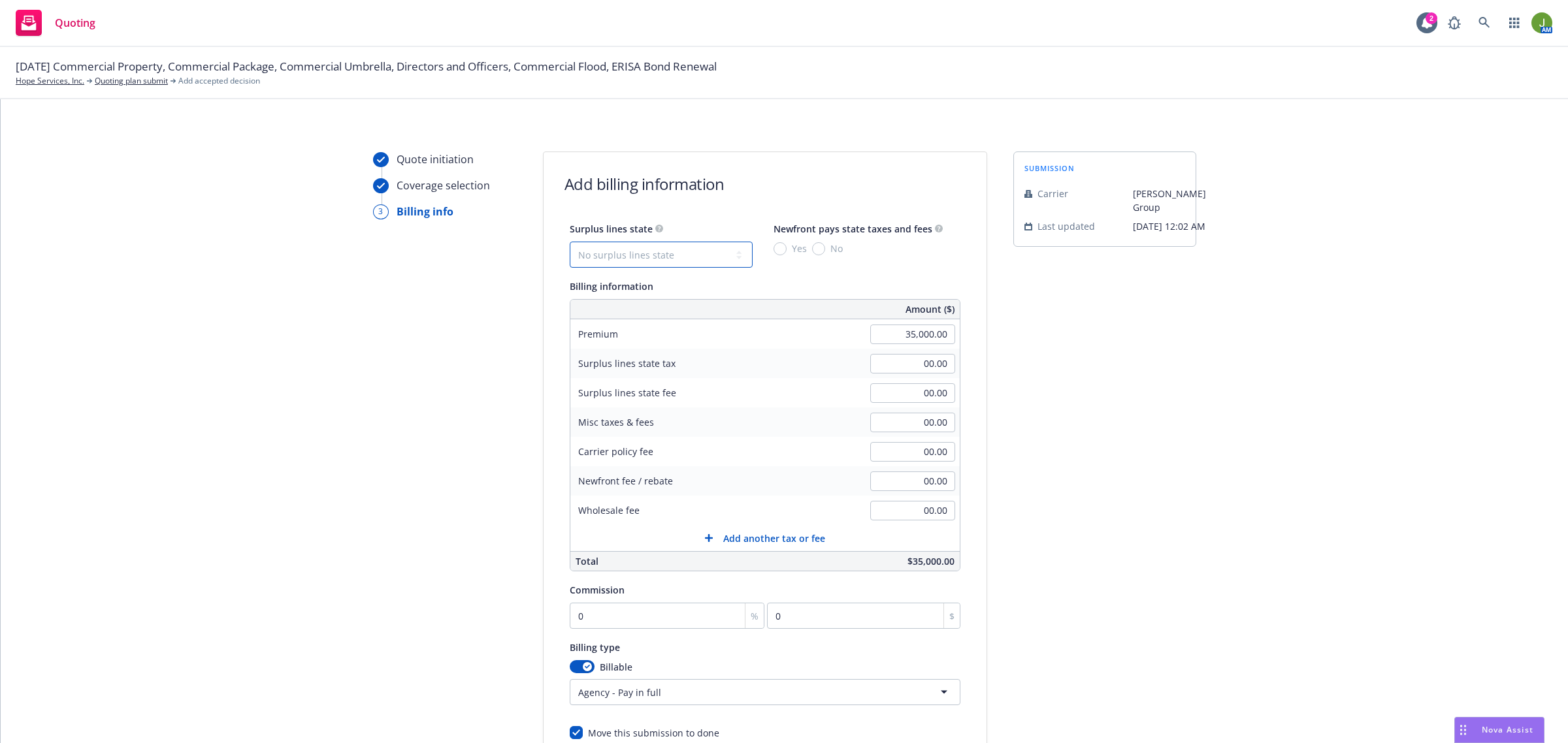
click at [649, 254] on select "No surplus lines state [US_STATE] [US_STATE] [US_STATE] [US_STATE] [US_STATE] […" at bounding box center [661, 255] width 183 height 26
select select "CA"
click at [570, 242] on select "No surplus lines state [US_STATE] [US_STATE] [US_STATE] [US_STATE] [US_STATE] […" at bounding box center [661, 255] width 183 height 26
type input "1,050.00"
type input "63.00"
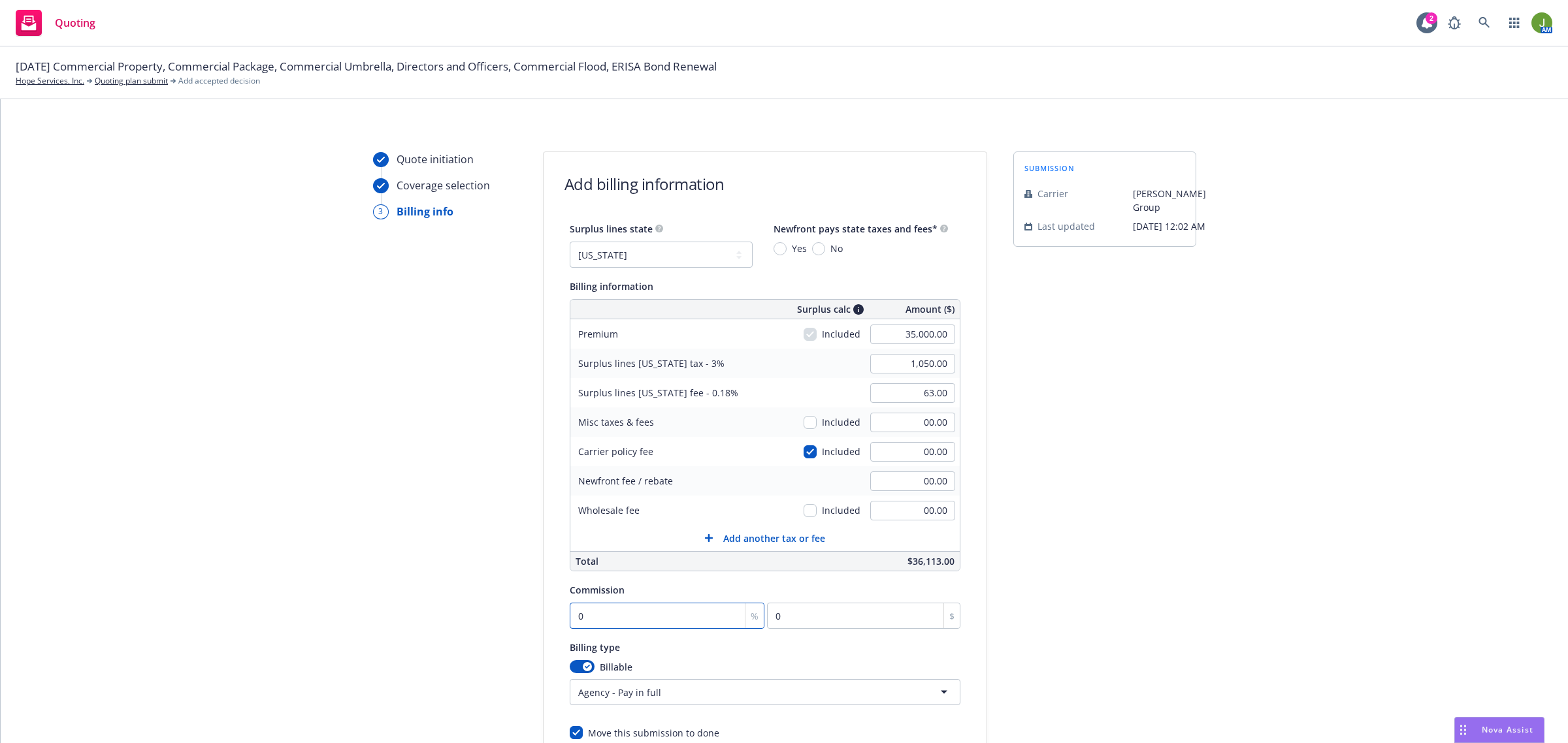
click at [632, 609] on input "0" at bounding box center [667, 616] width 195 height 26
